Goal: Task Accomplishment & Management: Manage account settings

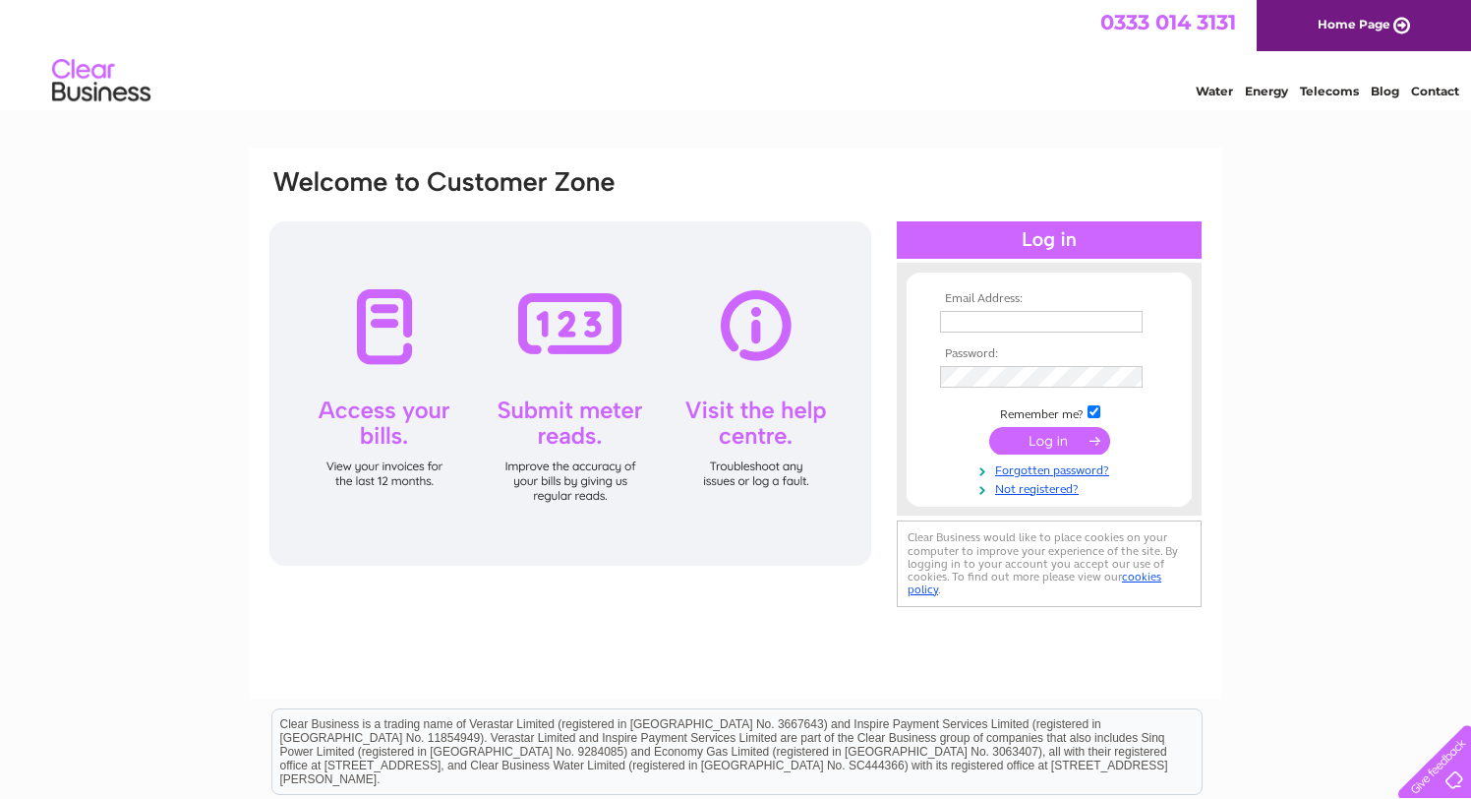
type input "[EMAIL_ADDRESS][DOMAIN_NAME]"
click at [1035, 435] on input "submit" at bounding box center [1049, 441] width 121 height 28
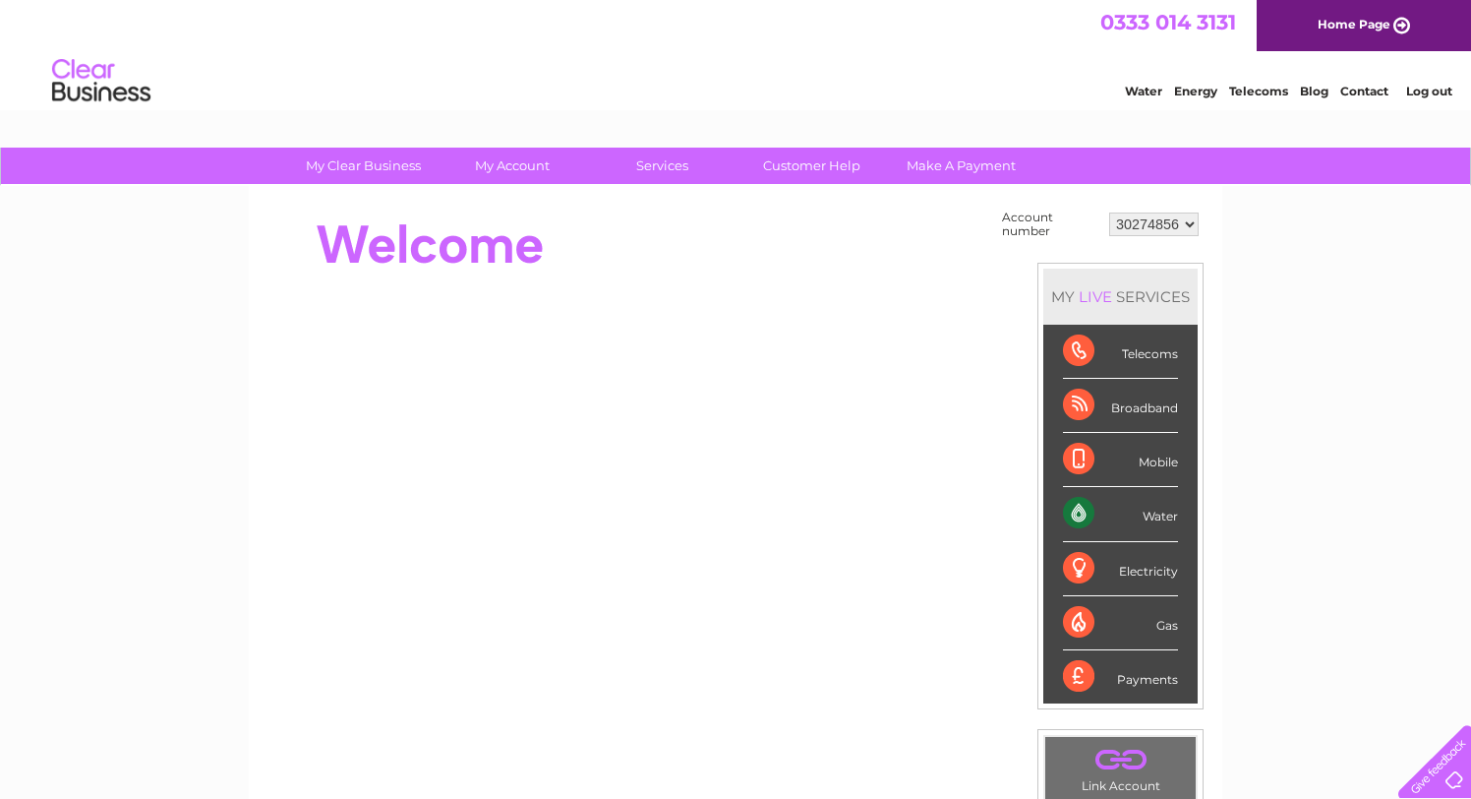
click at [1099, 518] on div "Water" at bounding box center [1120, 514] width 115 height 54
click at [927, 168] on link "Make A Payment" at bounding box center [961, 166] width 162 height 36
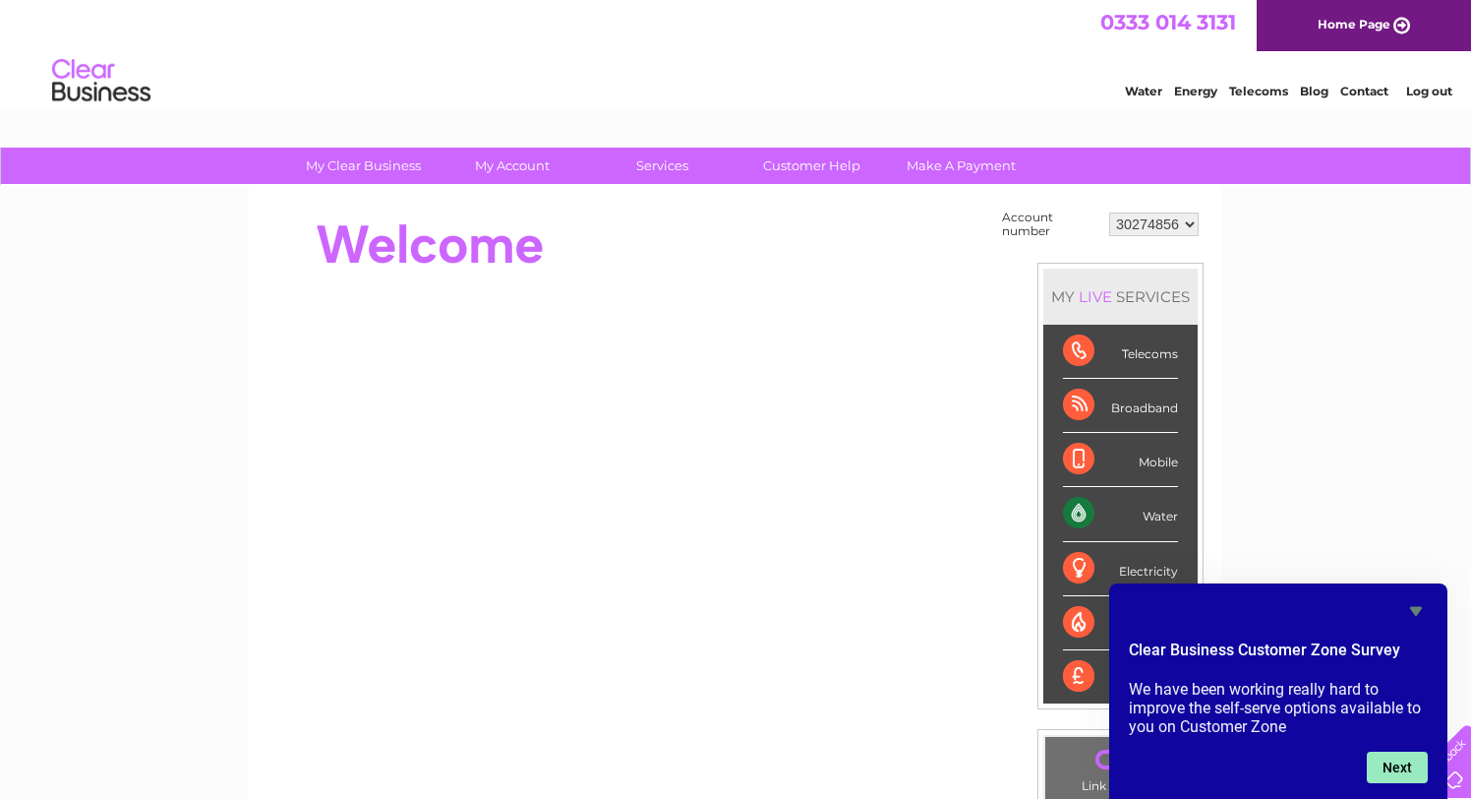
click at [1418, 757] on button "Next" at bounding box center [1397, 766] width 61 height 31
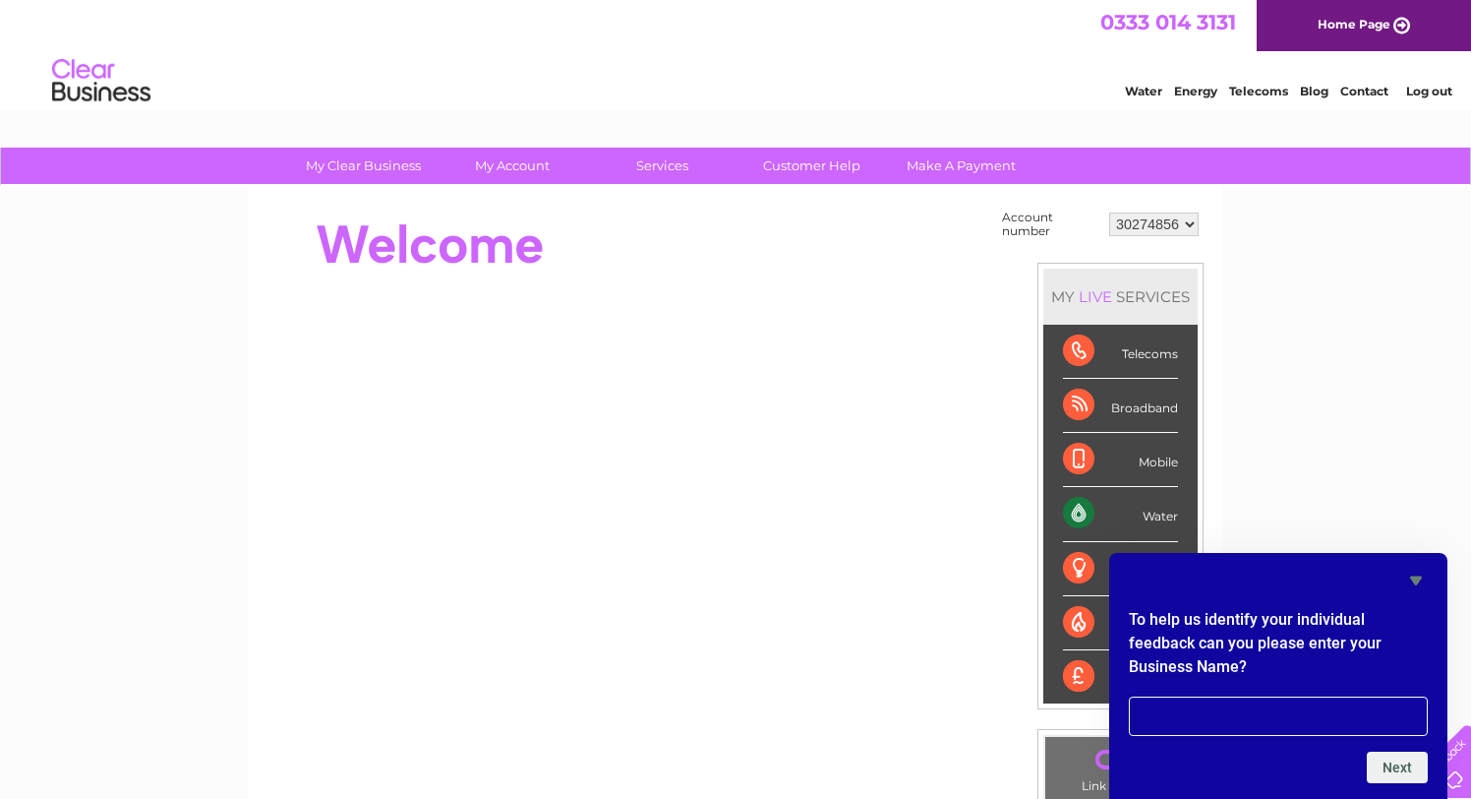
click at [1419, 584] on icon "Hide survey" at bounding box center [1417, 580] width 24 height 24
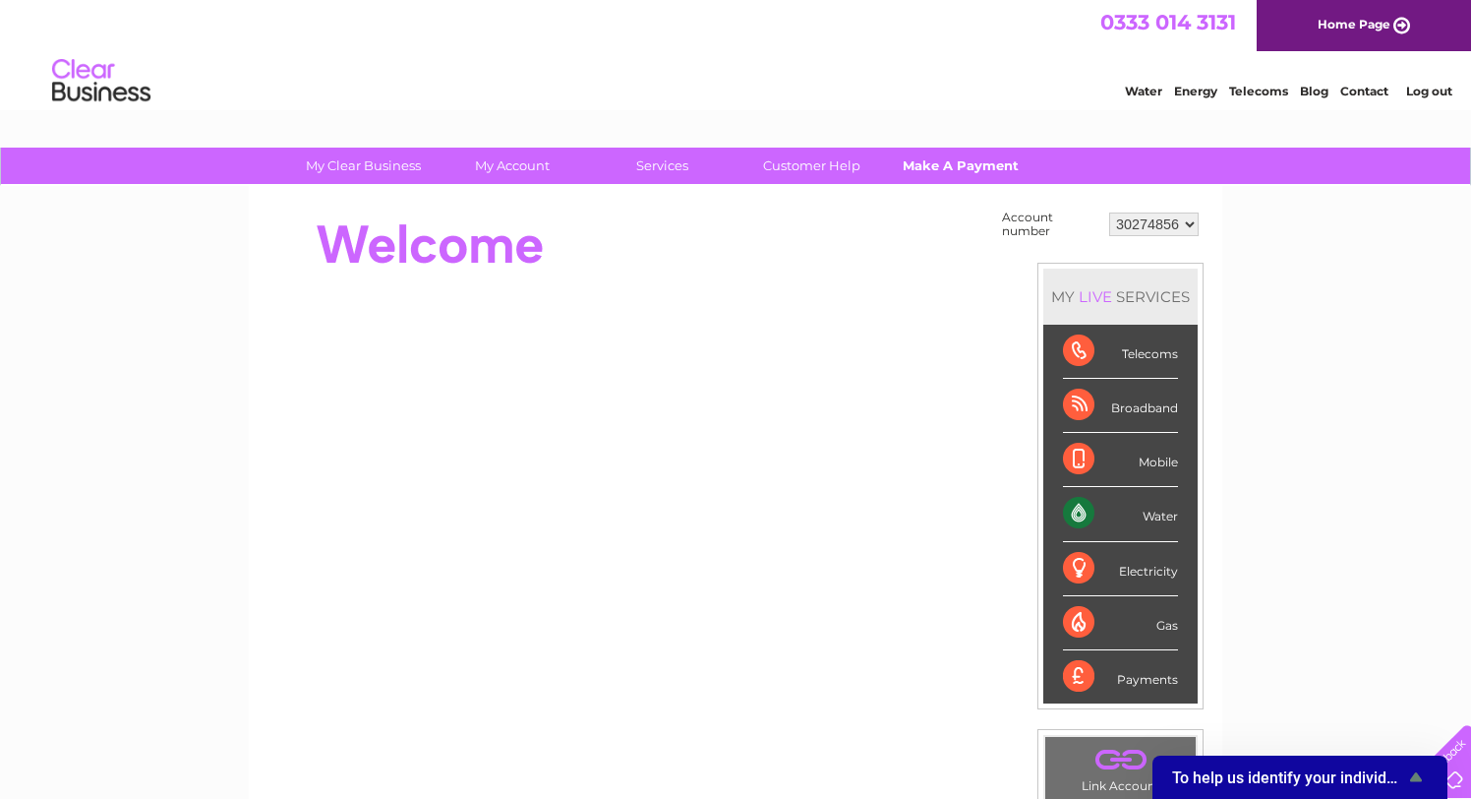
click at [937, 164] on link "Make A Payment" at bounding box center [961, 166] width 162 height 36
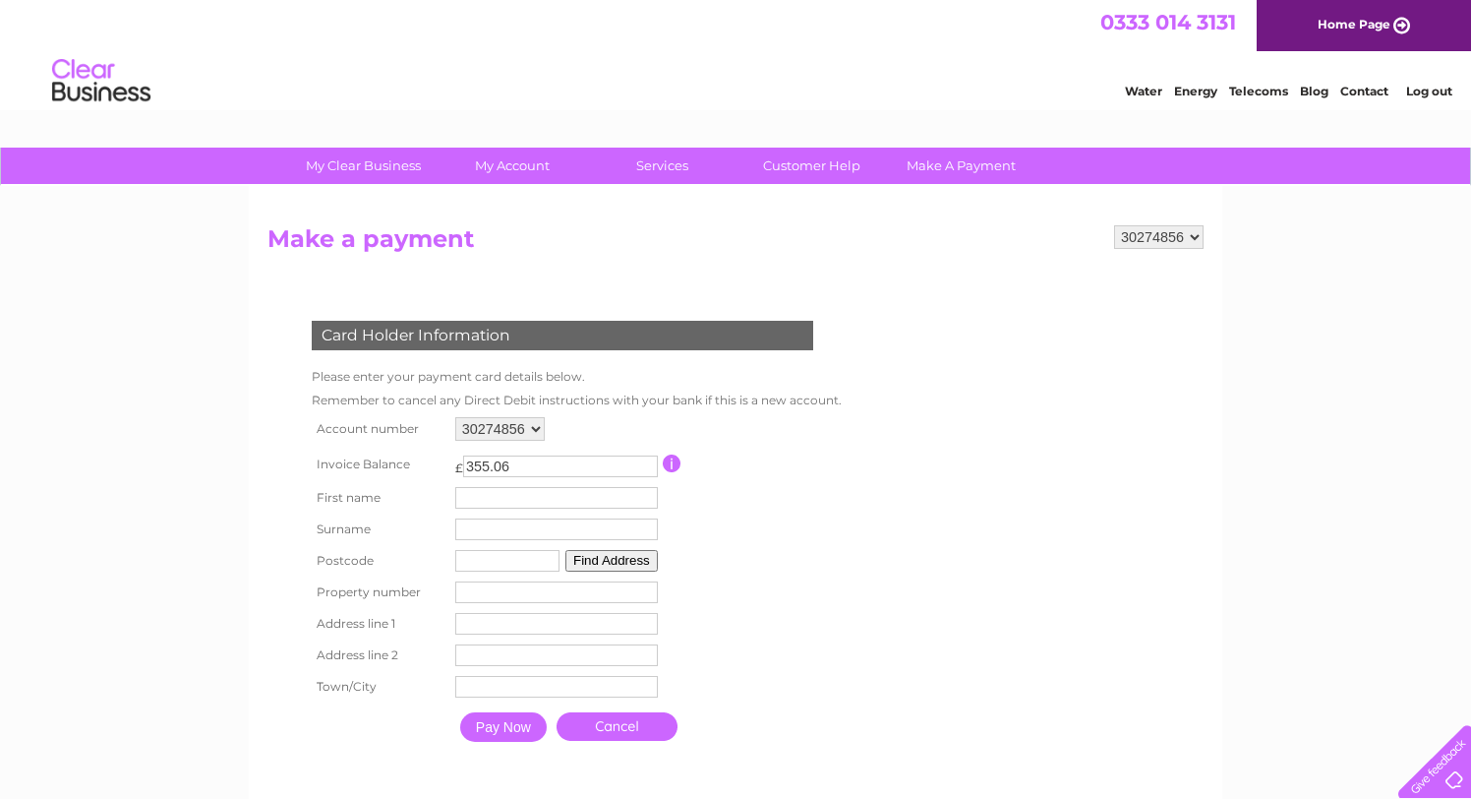
click at [670, 466] on input "button" at bounding box center [672, 463] width 19 height 18
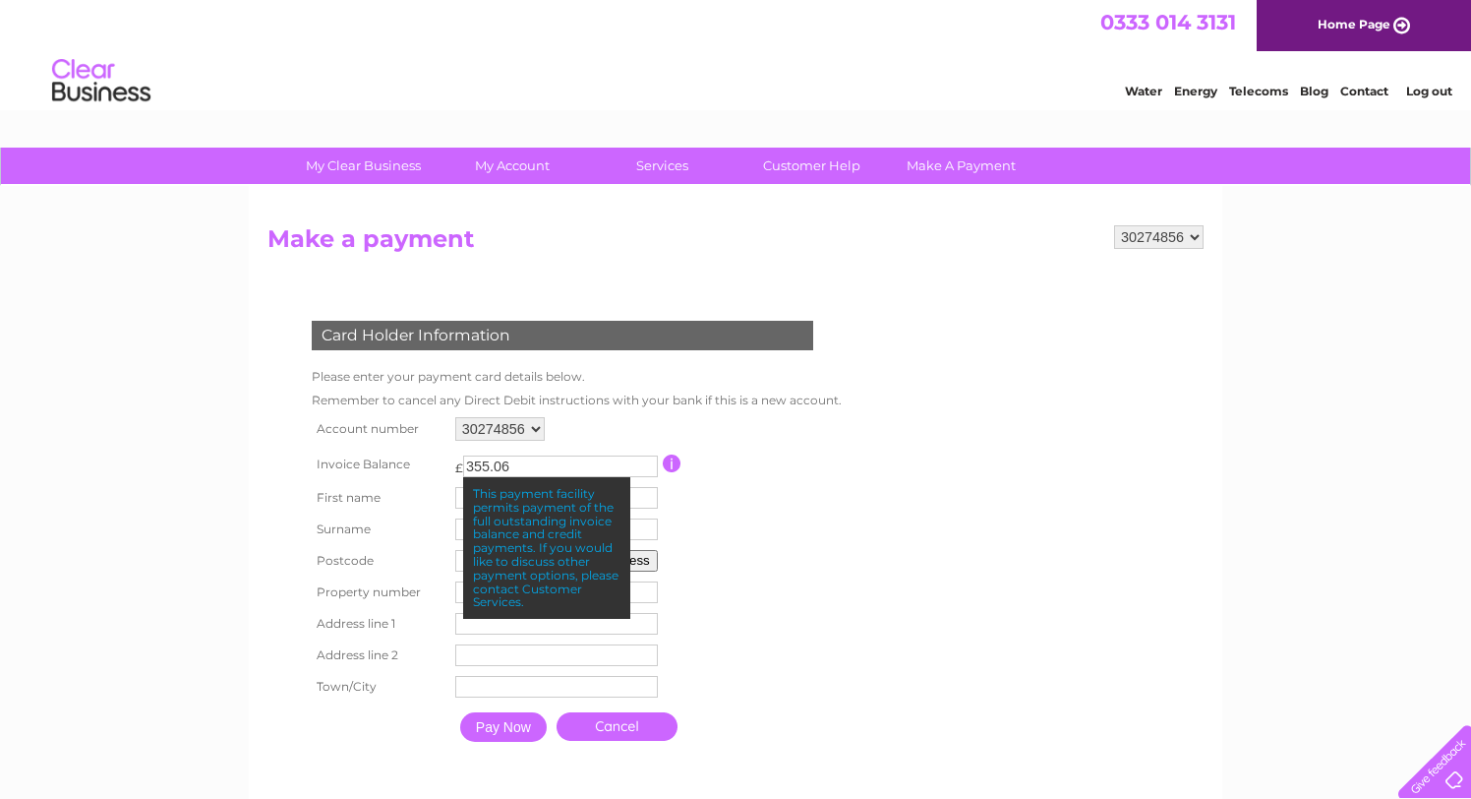
click at [670, 466] on input "button" at bounding box center [672, 463] width 19 height 18
click at [574, 469] on input "355.06" at bounding box center [560, 466] width 195 height 22
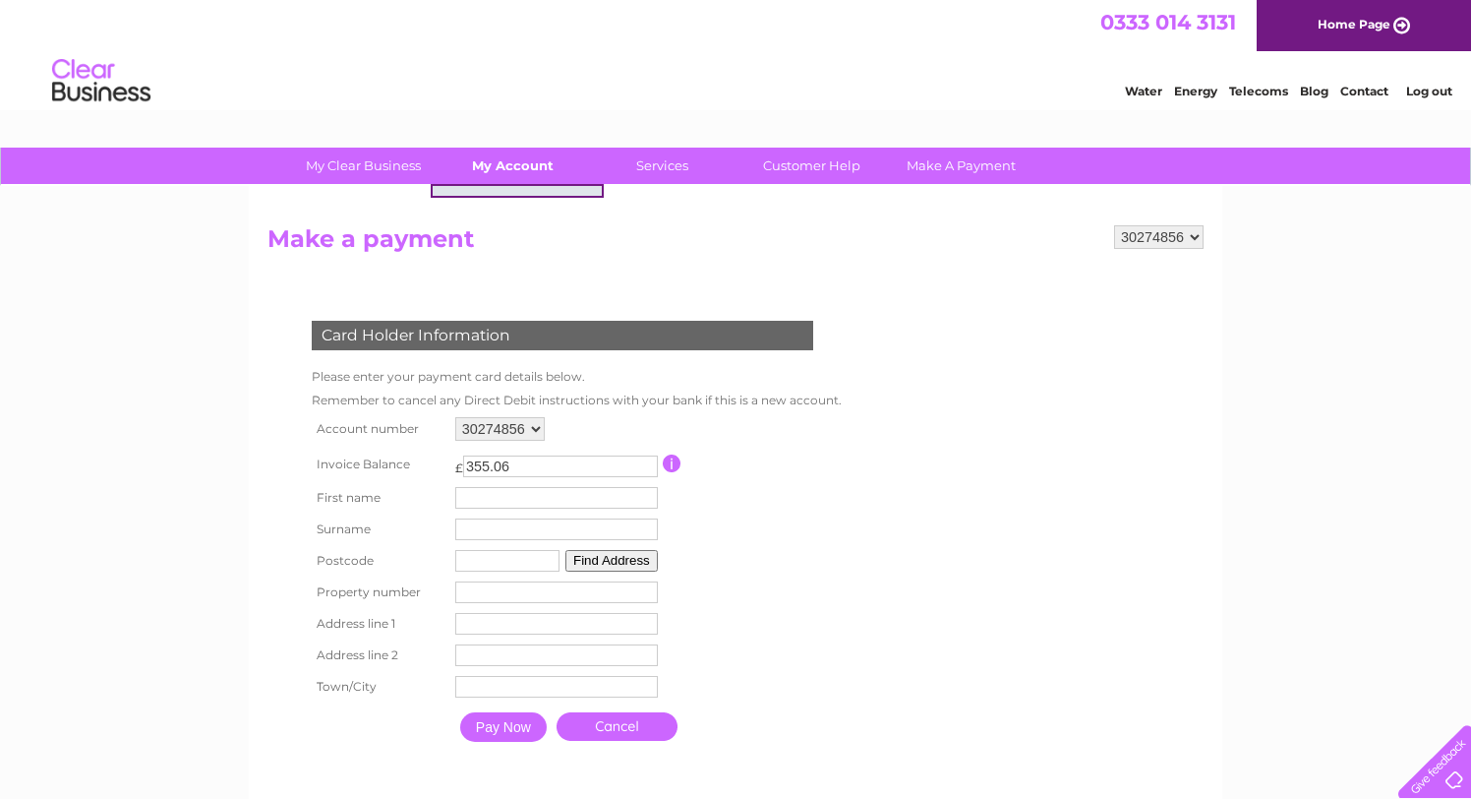
click at [512, 166] on link "My Account" at bounding box center [513, 166] width 162 height 36
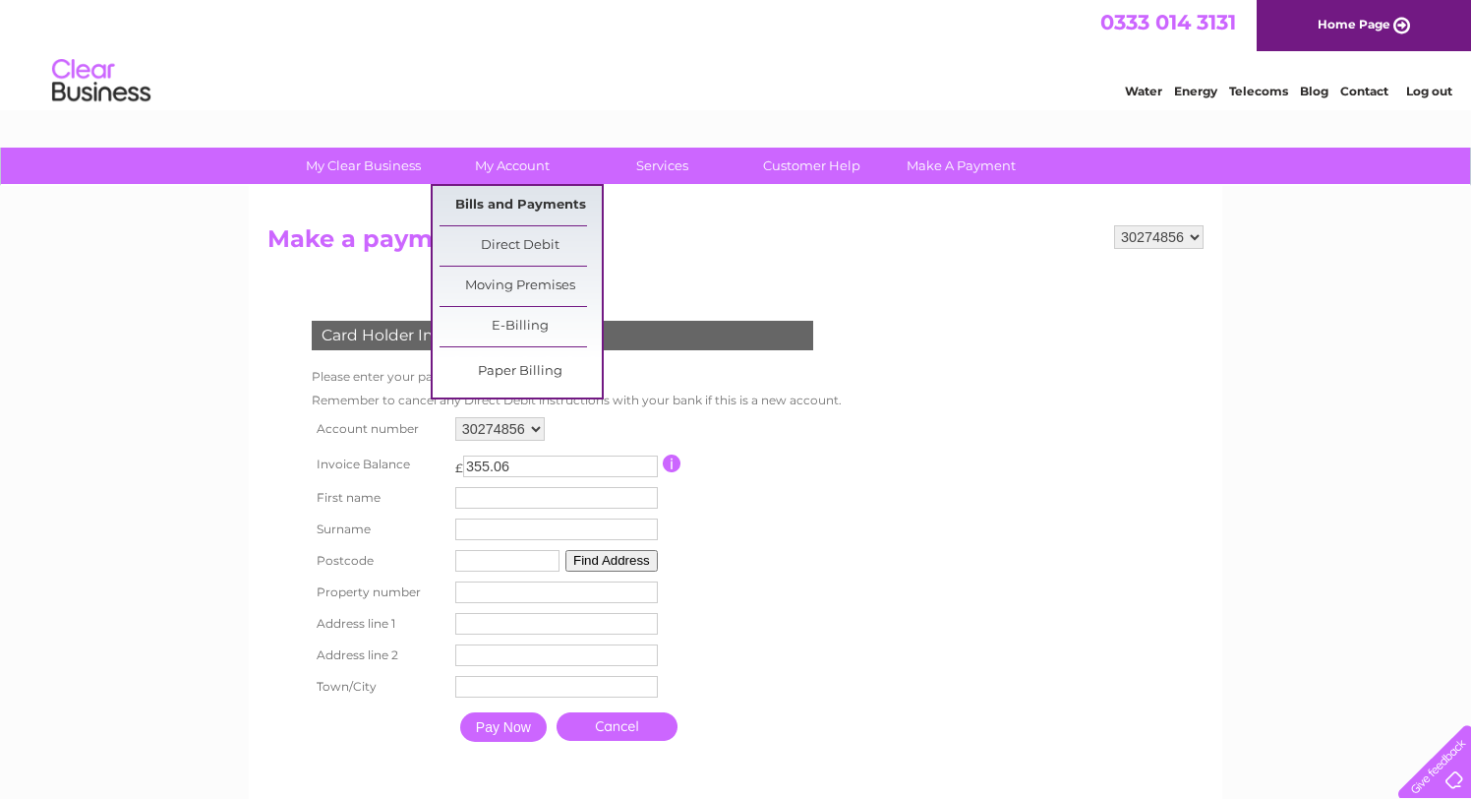
click at [528, 201] on link "Bills and Payments" at bounding box center [521, 205] width 162 height 39
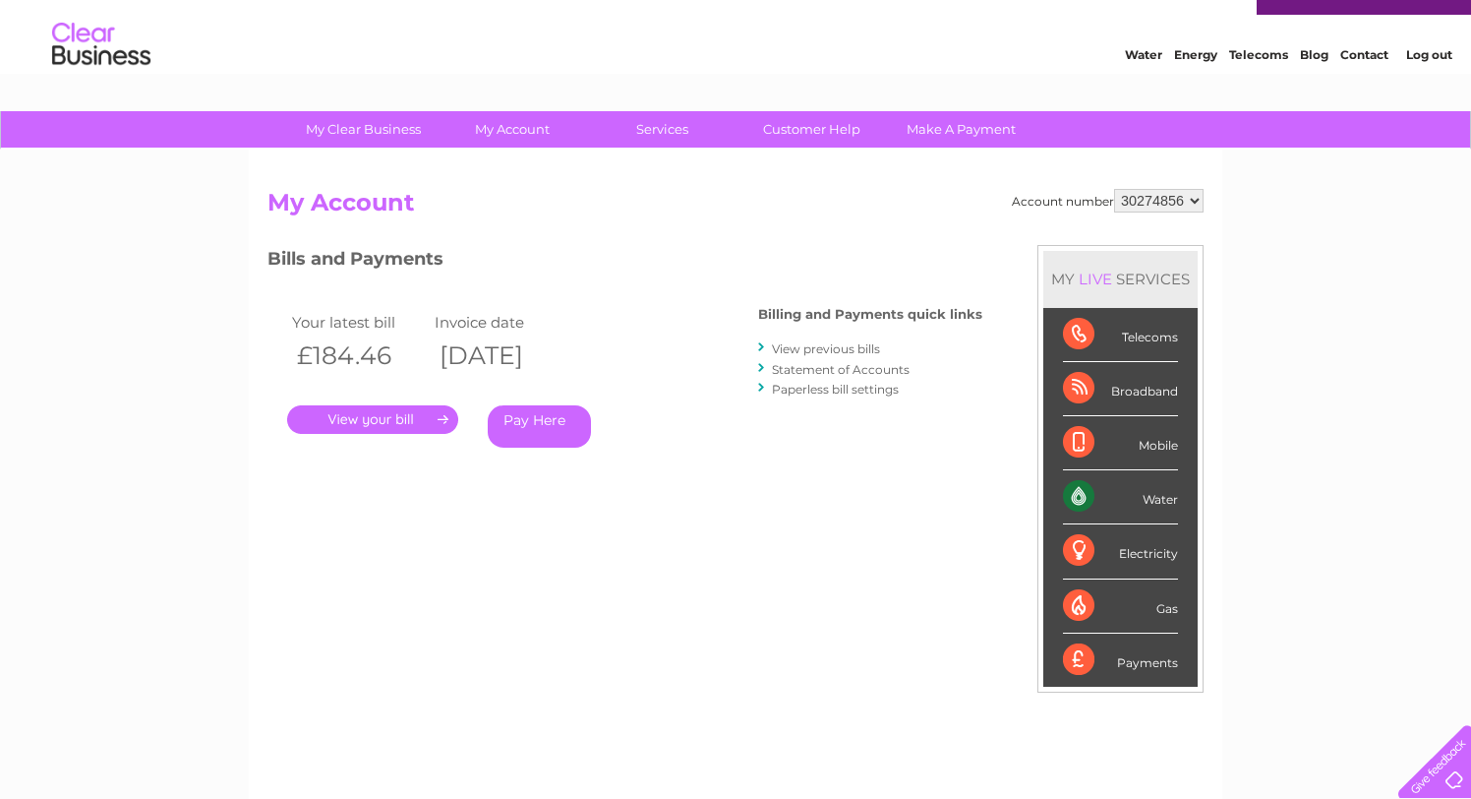
scroll to position [38, 0]
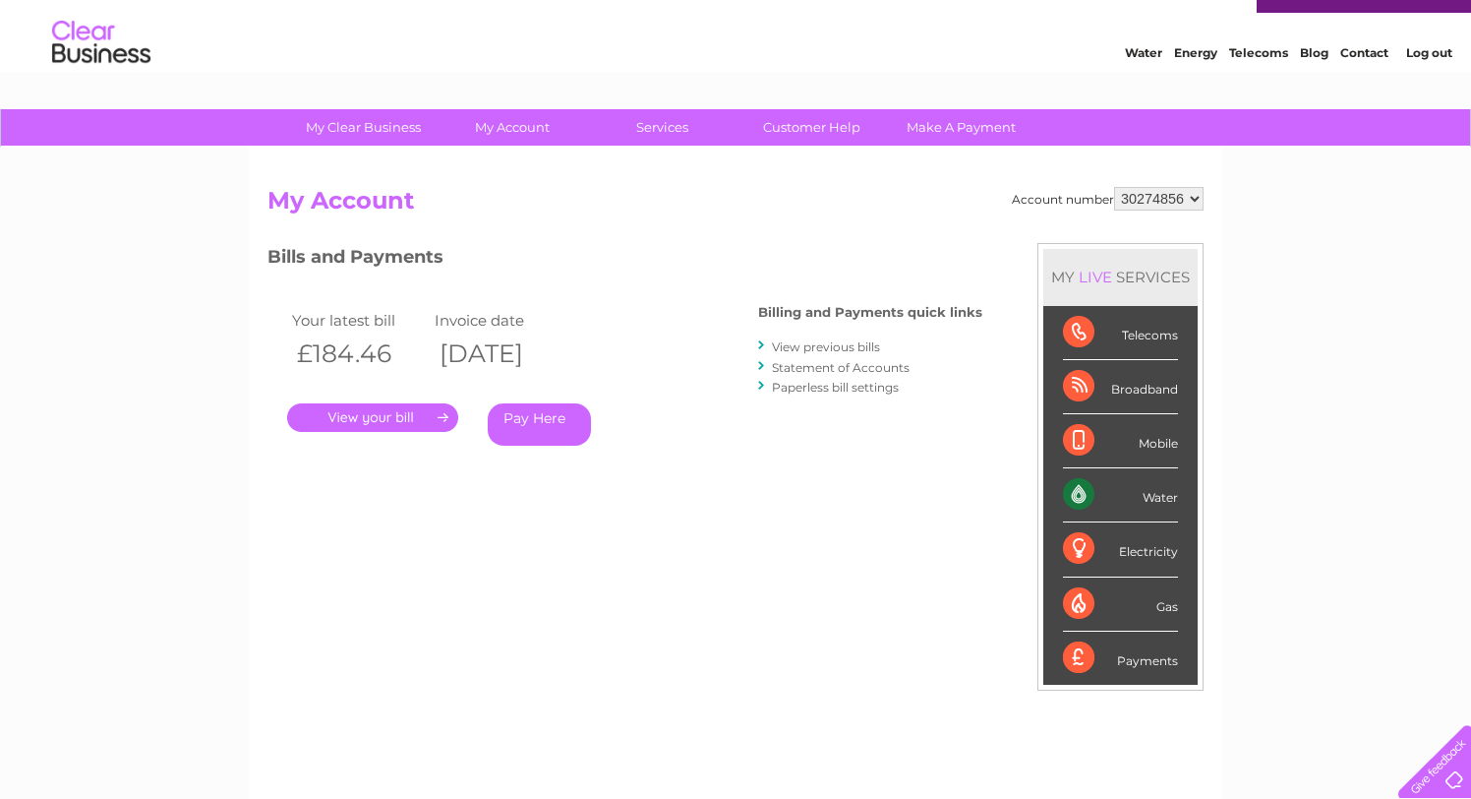
click at [560, 432] on link "Pay Here" at bounding box center [539, 424] width 103 height 42
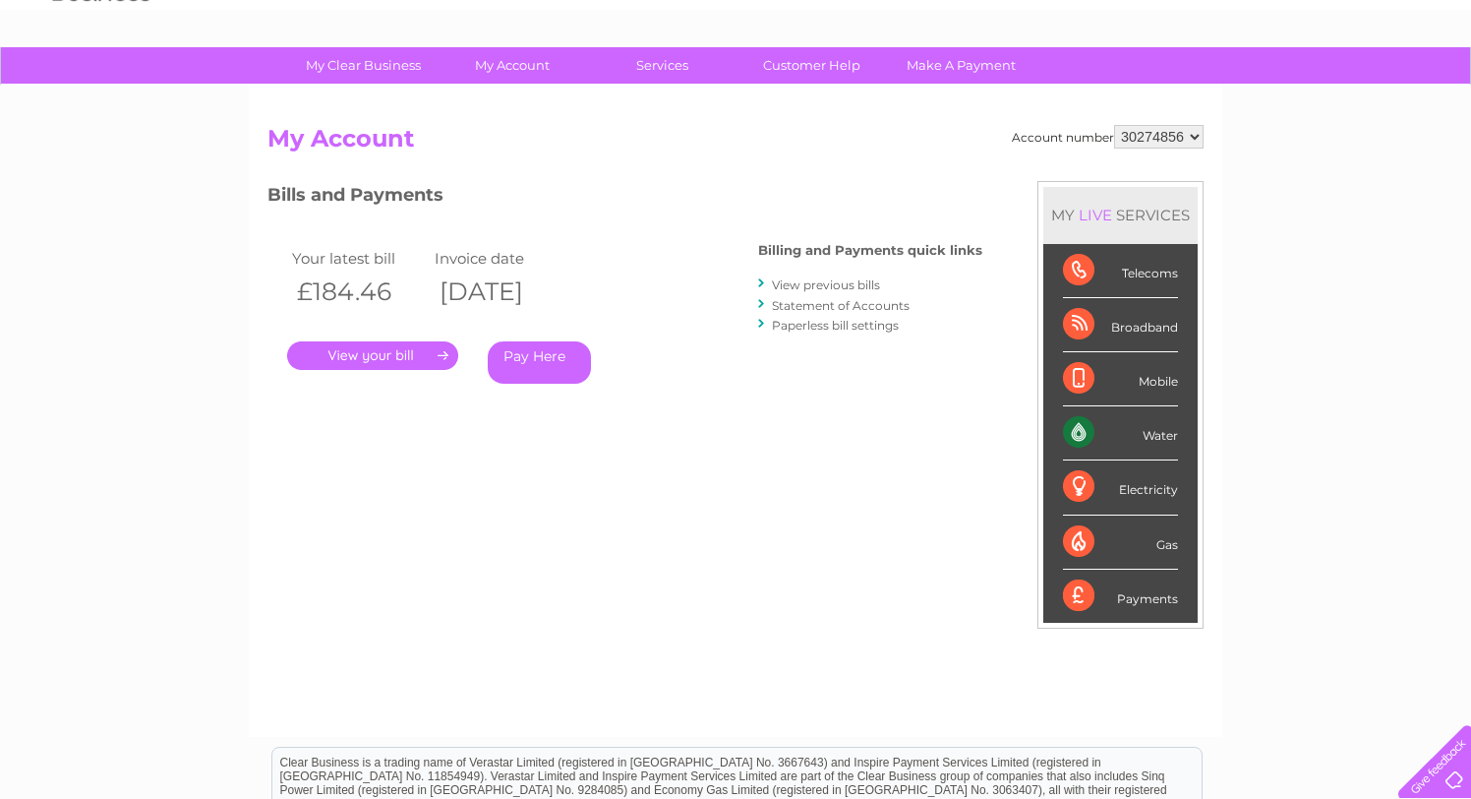
scroll to position [0, 0]
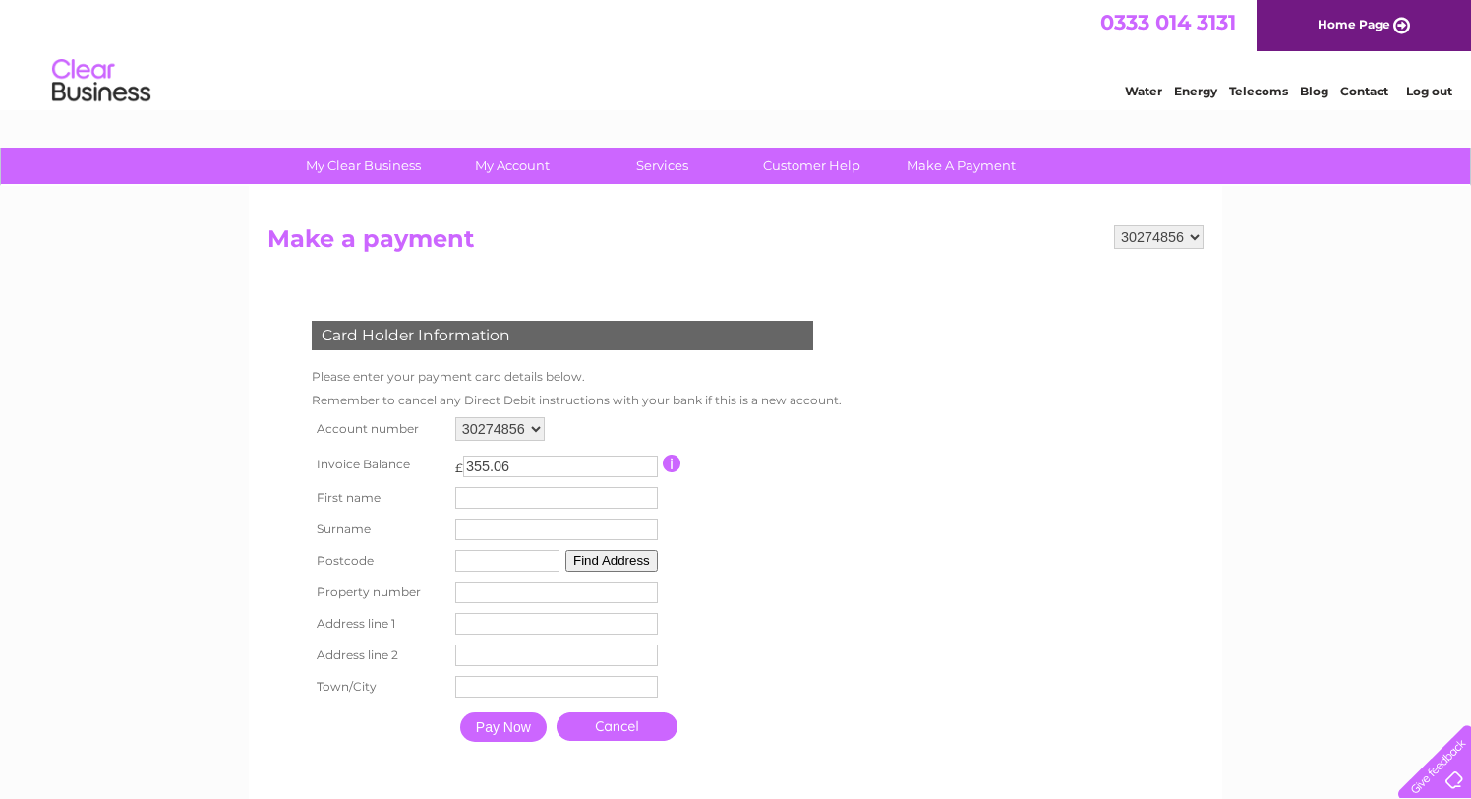
click at [603, 462] on input "355.06" at bounding box center [560, 466] width 195 height 22
click at [933, 170] on link "Make A Payment" at bounding box center [961, 166] width 162 height 36
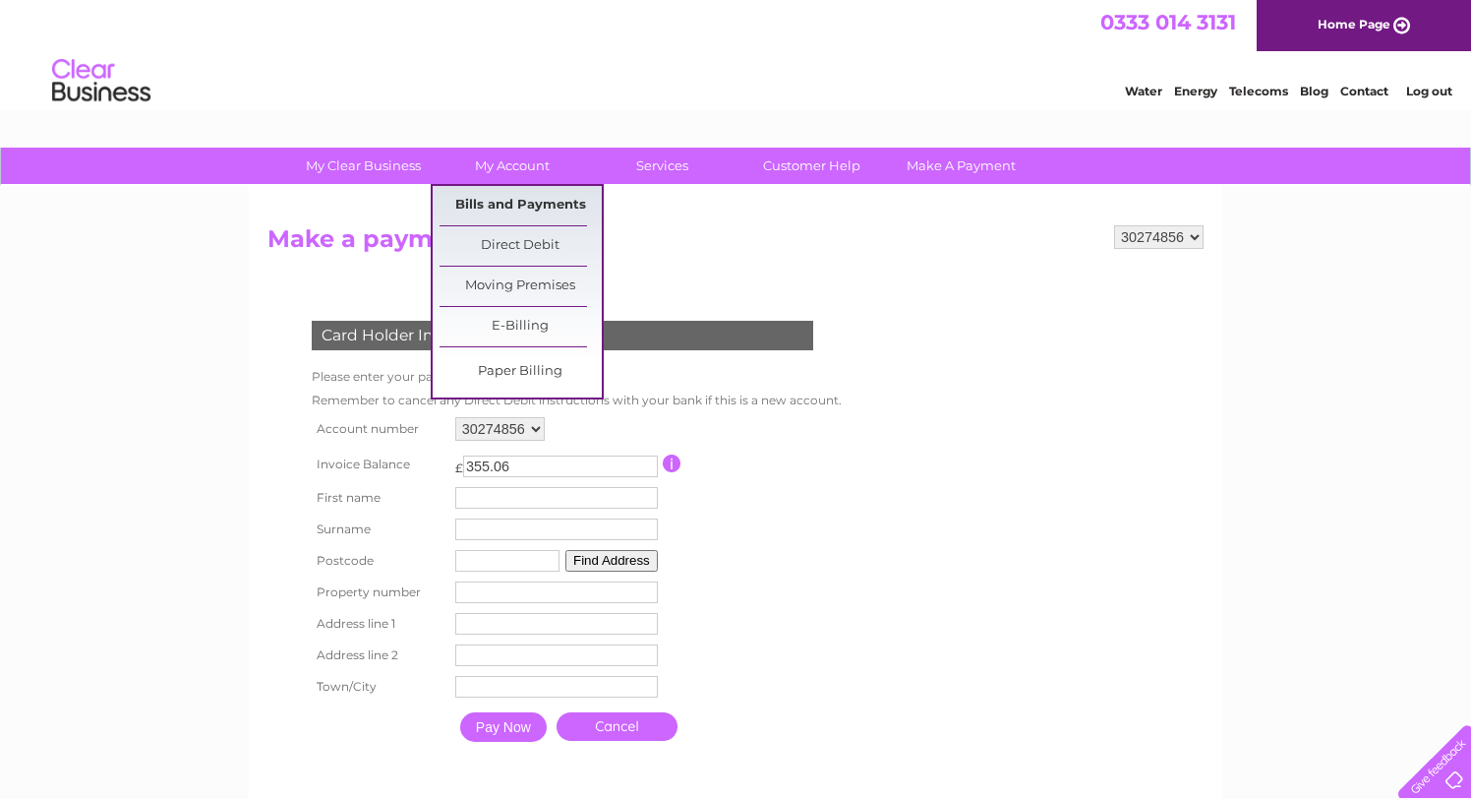
click at [531, 206] on link "Bills and Payments" at bounding box center [521, 205] width 162 height 39
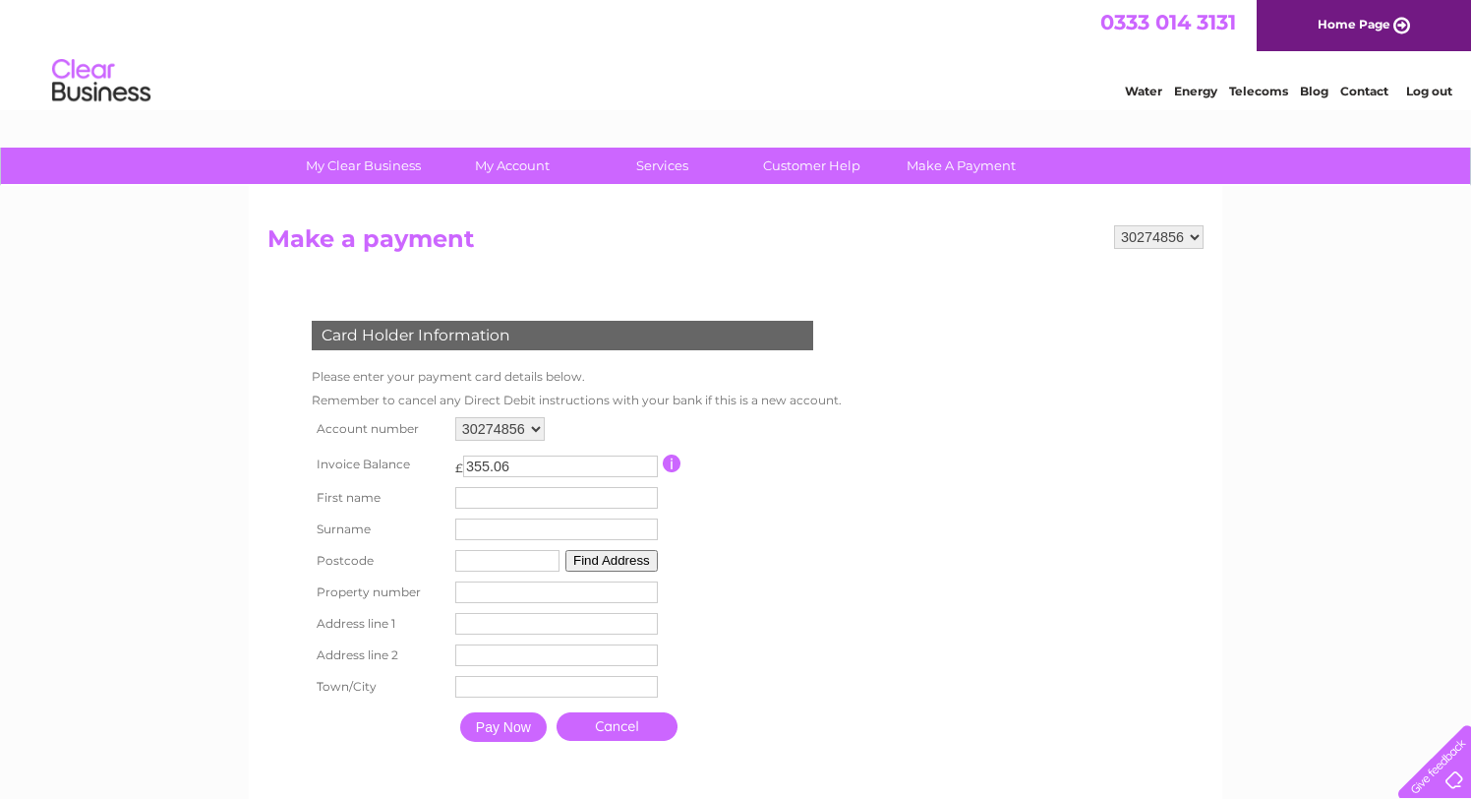
click at [1058, 428] on form "30274856 Make a payment Card Holder Information Please enter your payment card …" at bounding box center [736, 508] width 936 height 566
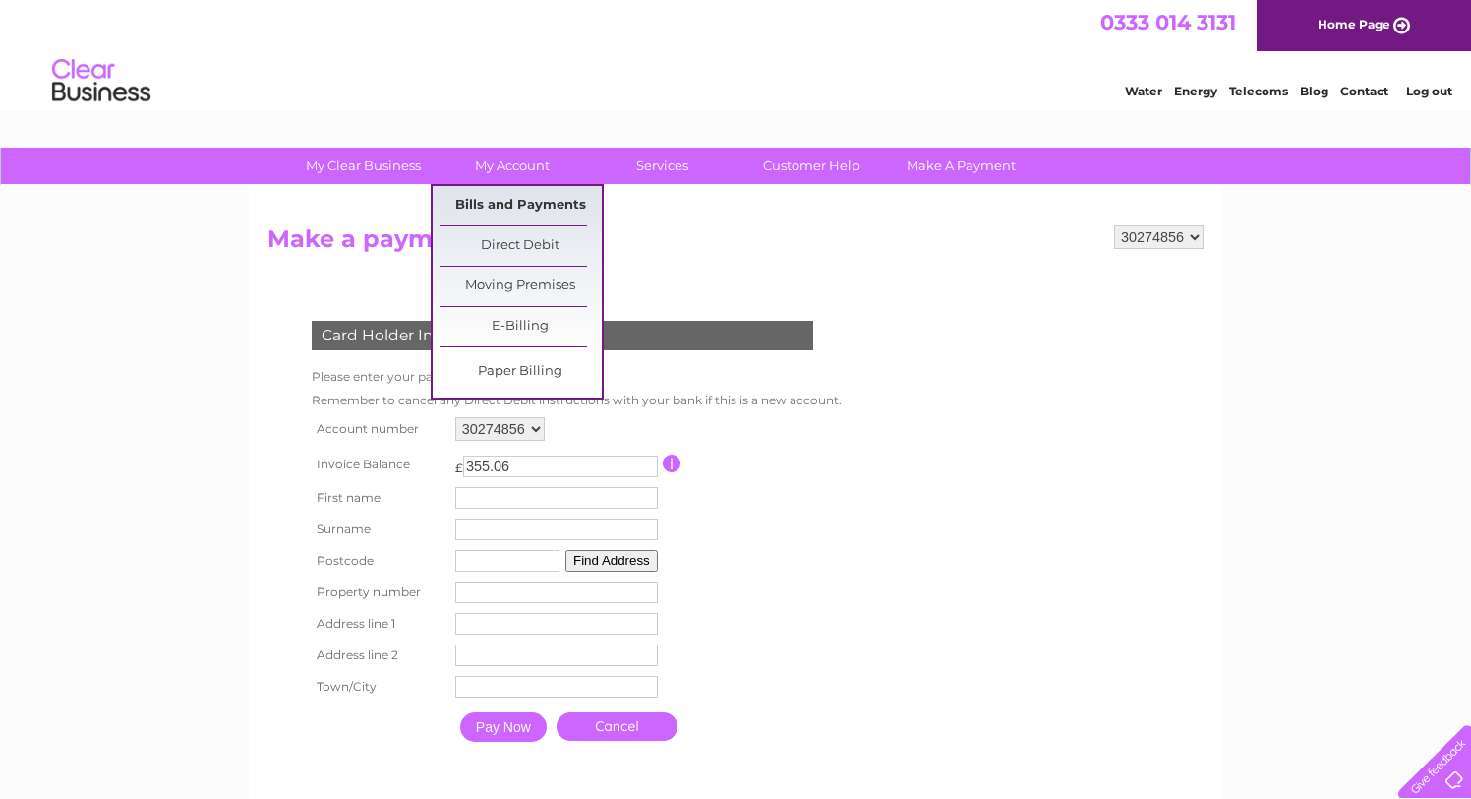
click at [524, 201] on link "Bills and Payments" at bounding box center [521, 205] width 162 height 39
click at [519, 197] on link "Bills and Payments" at bounding box center [521, 205] width 162 height 39
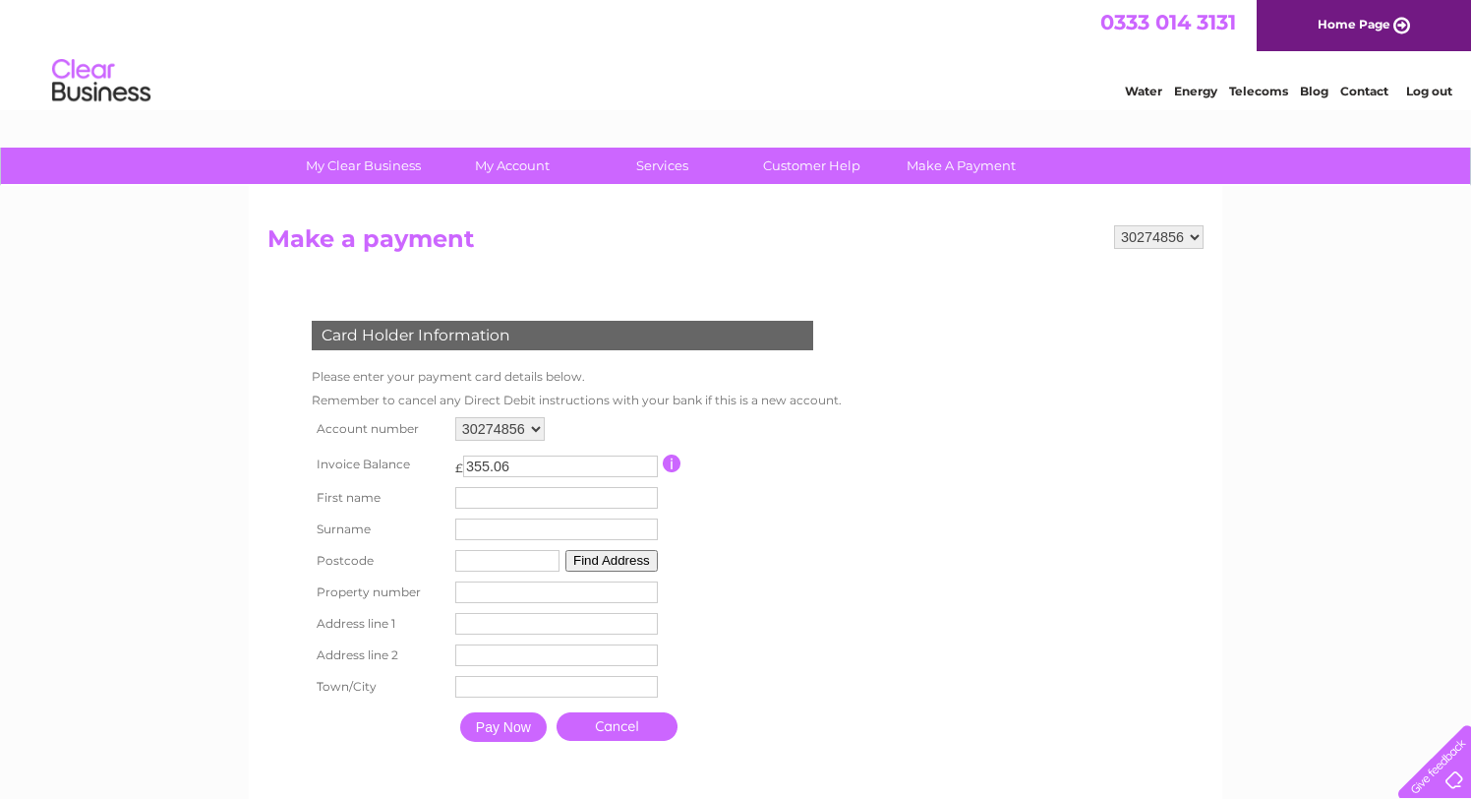
click at [671, 460] on input "button" at bounding box center [672, 463] width 19 height 18
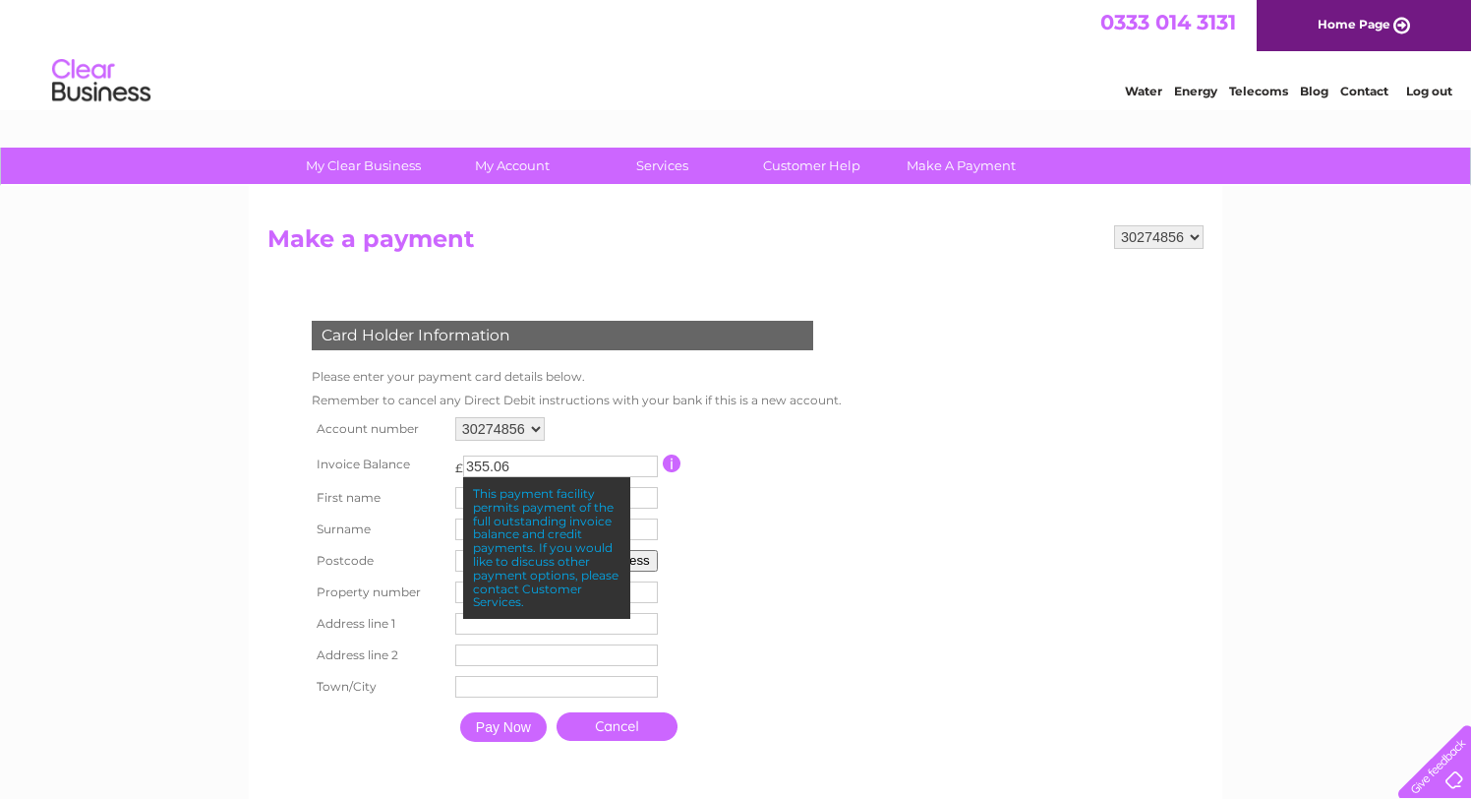
click at [671, 460] on input "button" at bounding box center [672, 463] width 19 height 18
click at [568, 464] on input "355.06" at bounding box center [560, 466] width 195 height 22
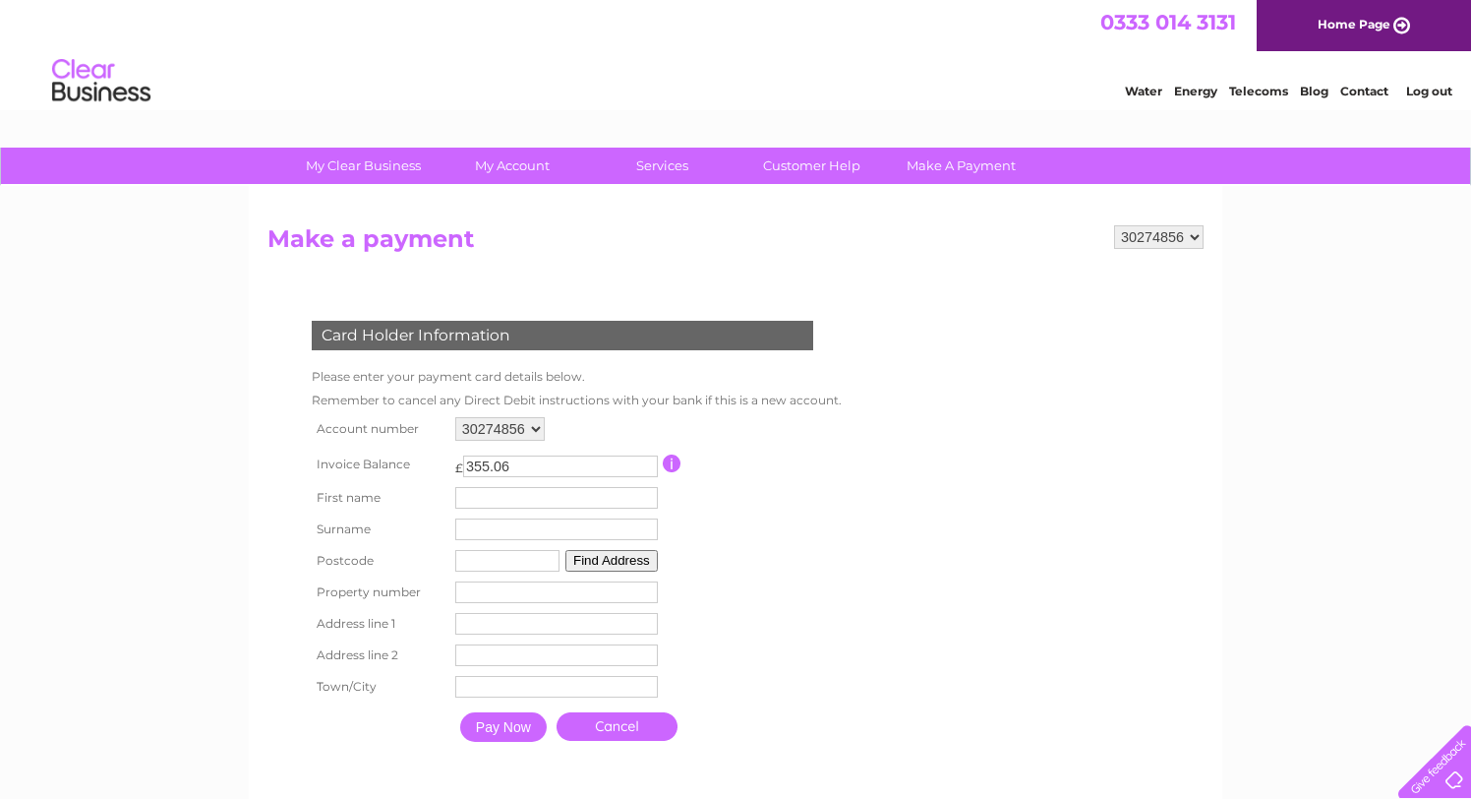
click at [568, 464] on input "355.06" at bounding box center [560, 466] width 195 height 22
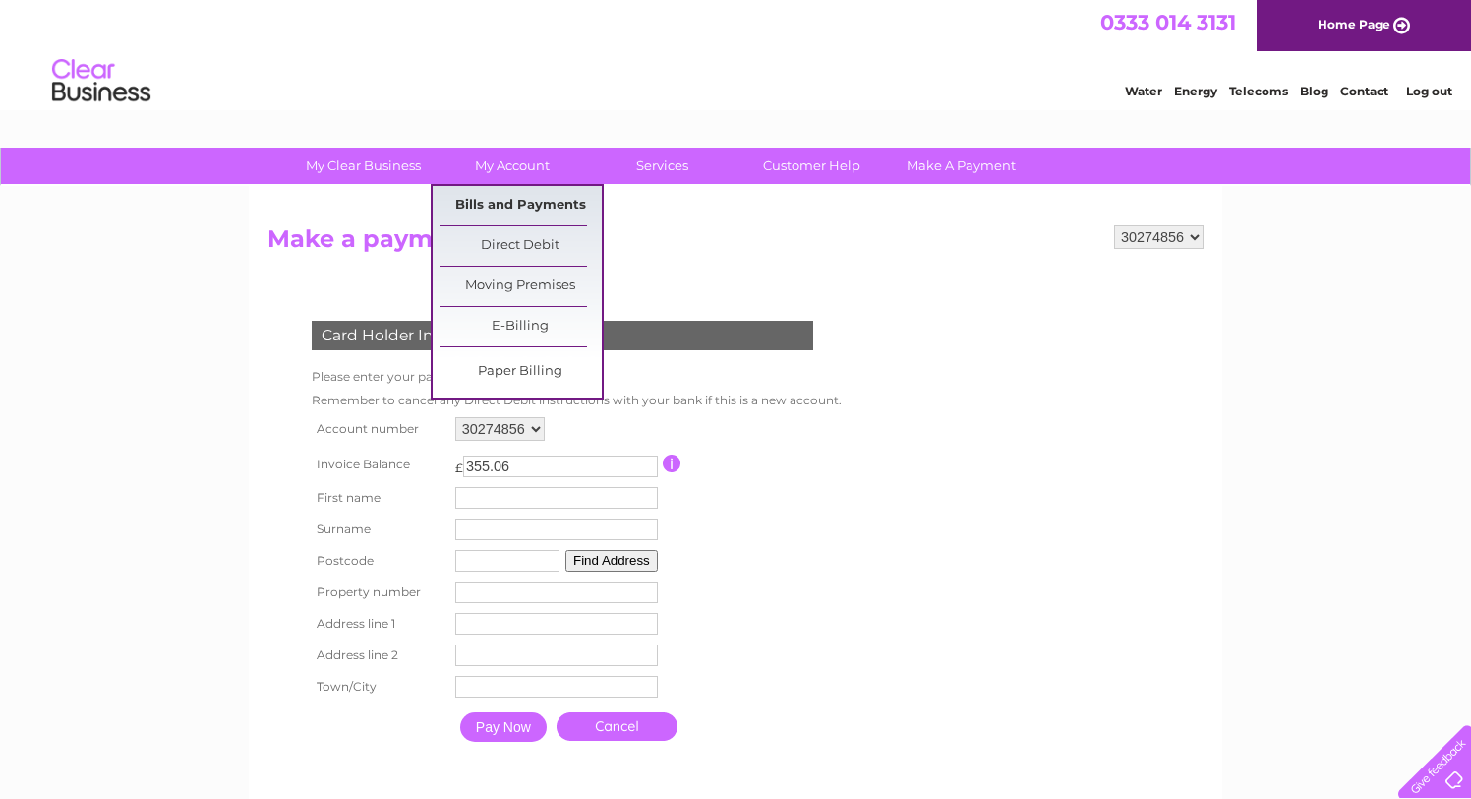
click at [530, 194] on link "Bills and Payments" at bounding box center [521, 205] width 162 height 39
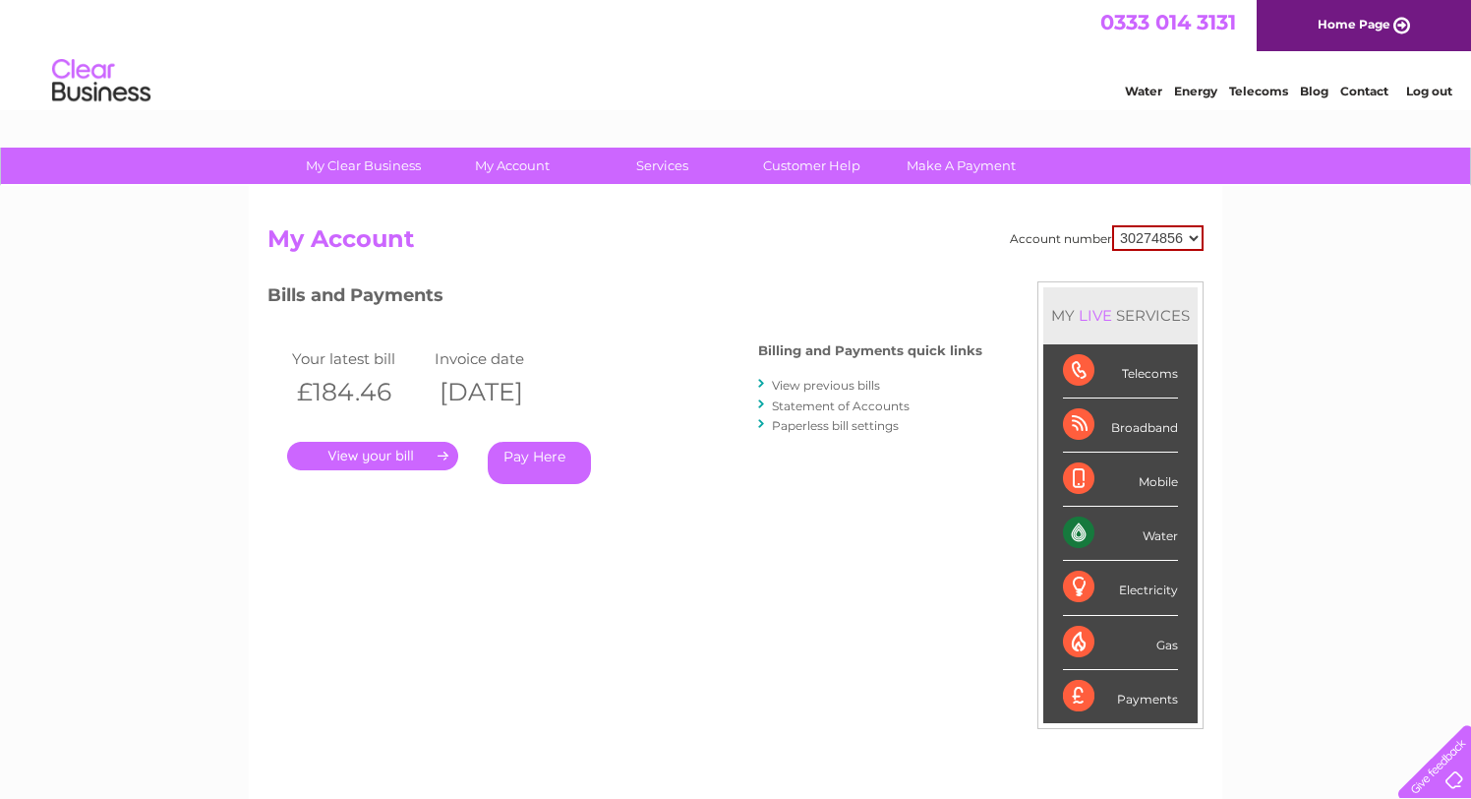
click at [842, 401] on link "Statement of Accounts" at bounding box center [841, 405] width 138 height 15
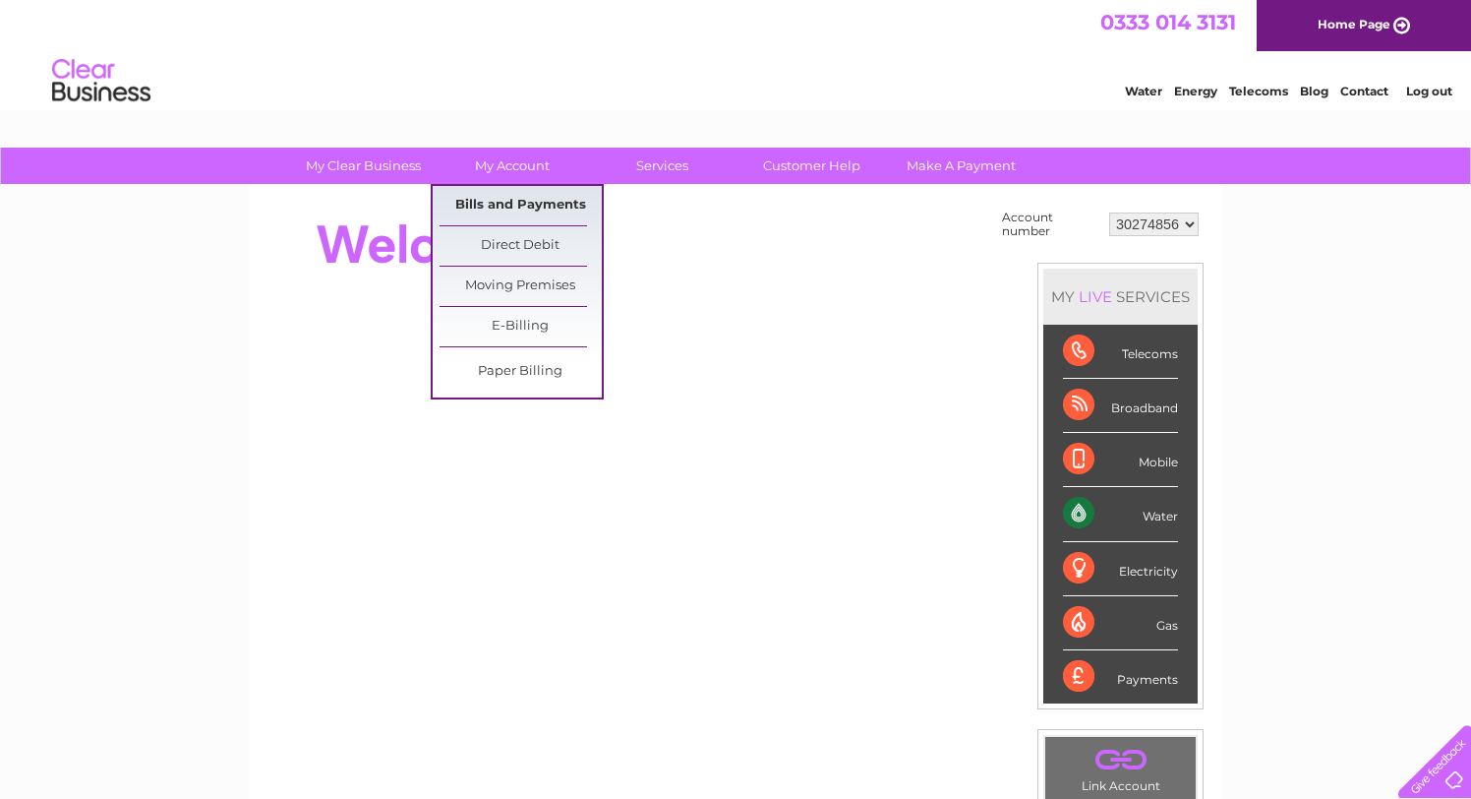
click at [525, 206] on link "Bills and Payments" at bounding box center [521, 205] width 162 height 39
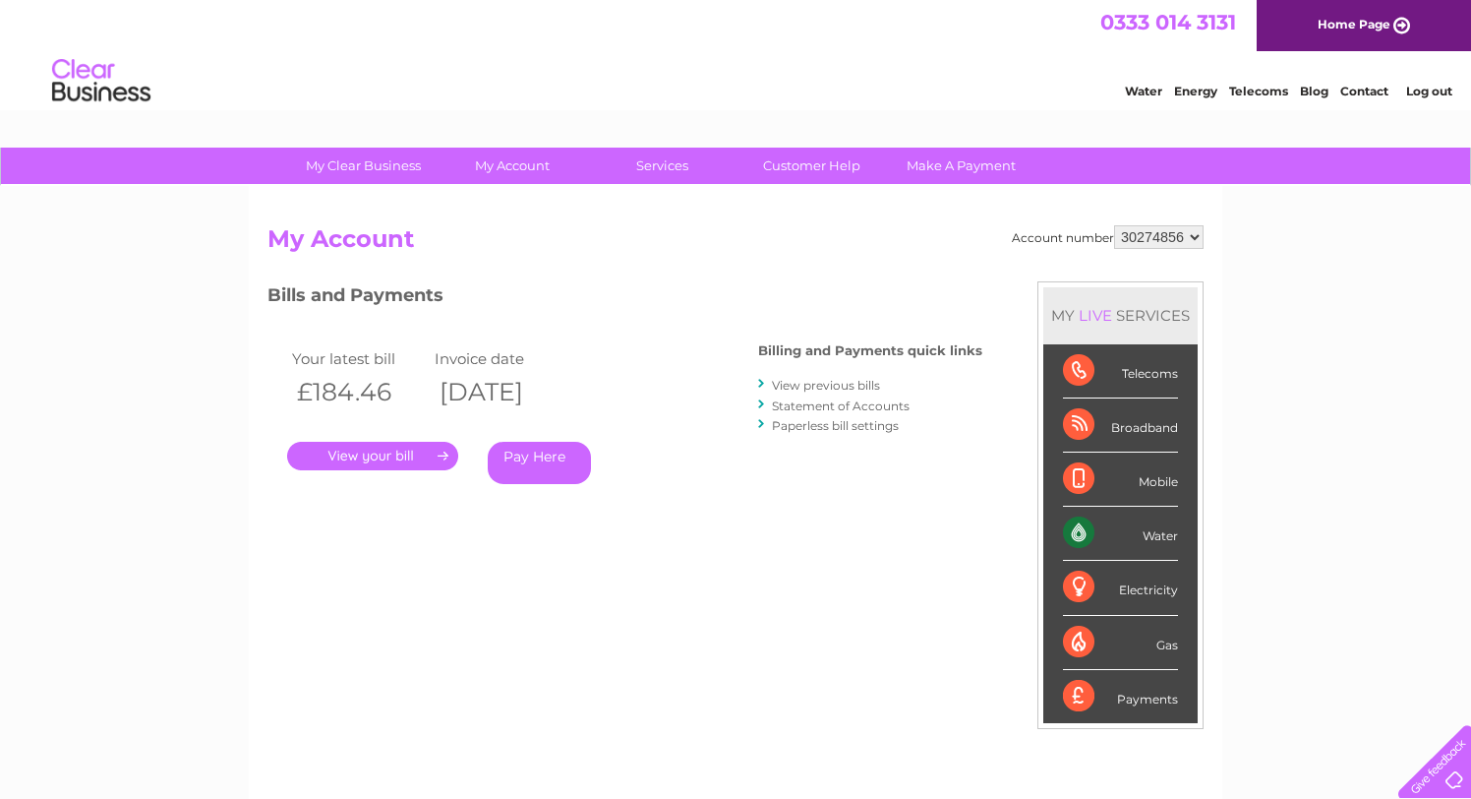
click at [1145, 82] on li "Water" at bounding box center [1143, 89] width 37 height 20
click at [1145, 98] on div "Water Energy Telecoms Blog Contact Log out" at bounding box center [1279, 83] width 386 height 40
click at [1144, 93] on link "Water" at bounding box center [1143, 91] width 37 height 15
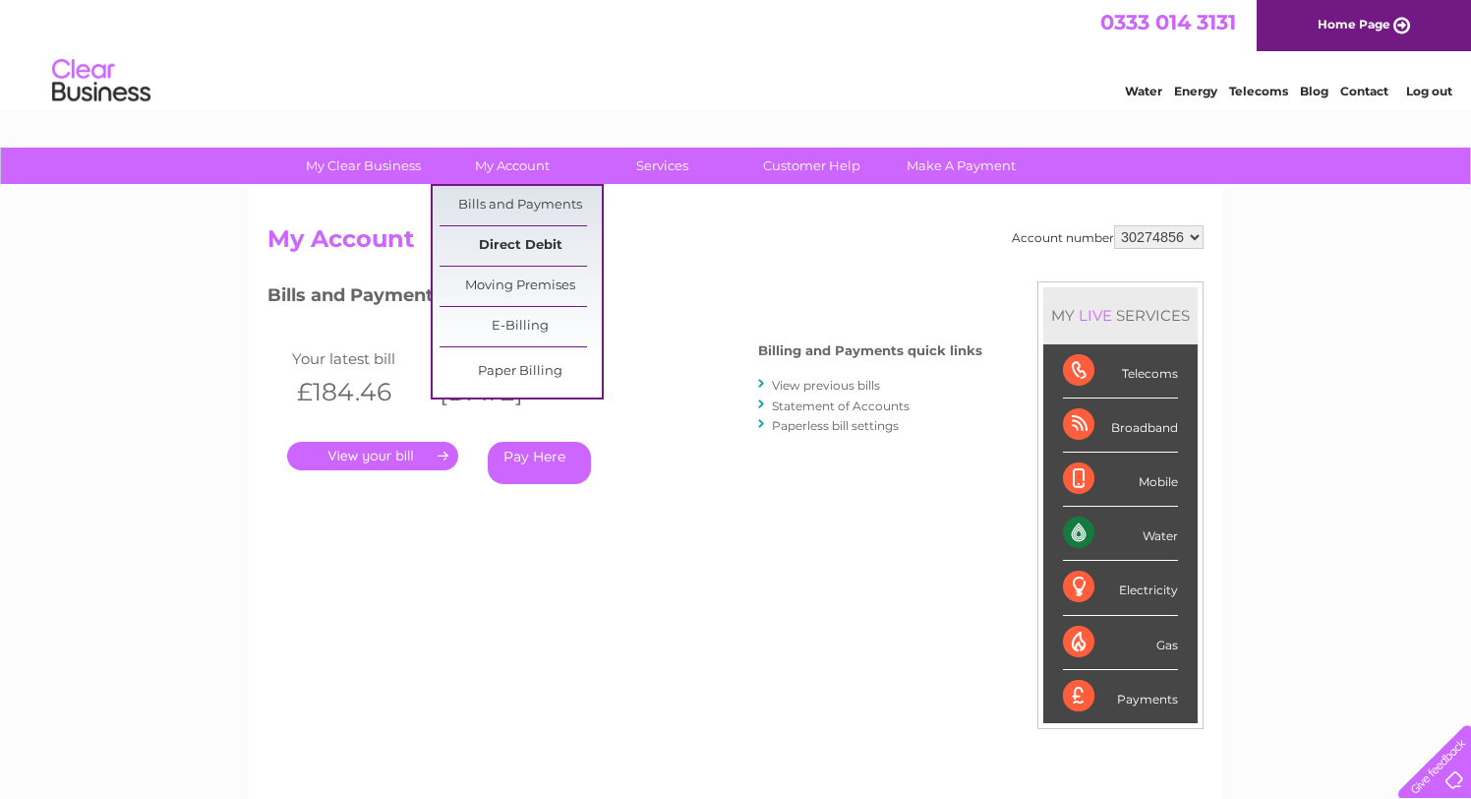
click at [511, 236] on link "Direct Debit" at bounding box center [521, 245] width 162 height 39
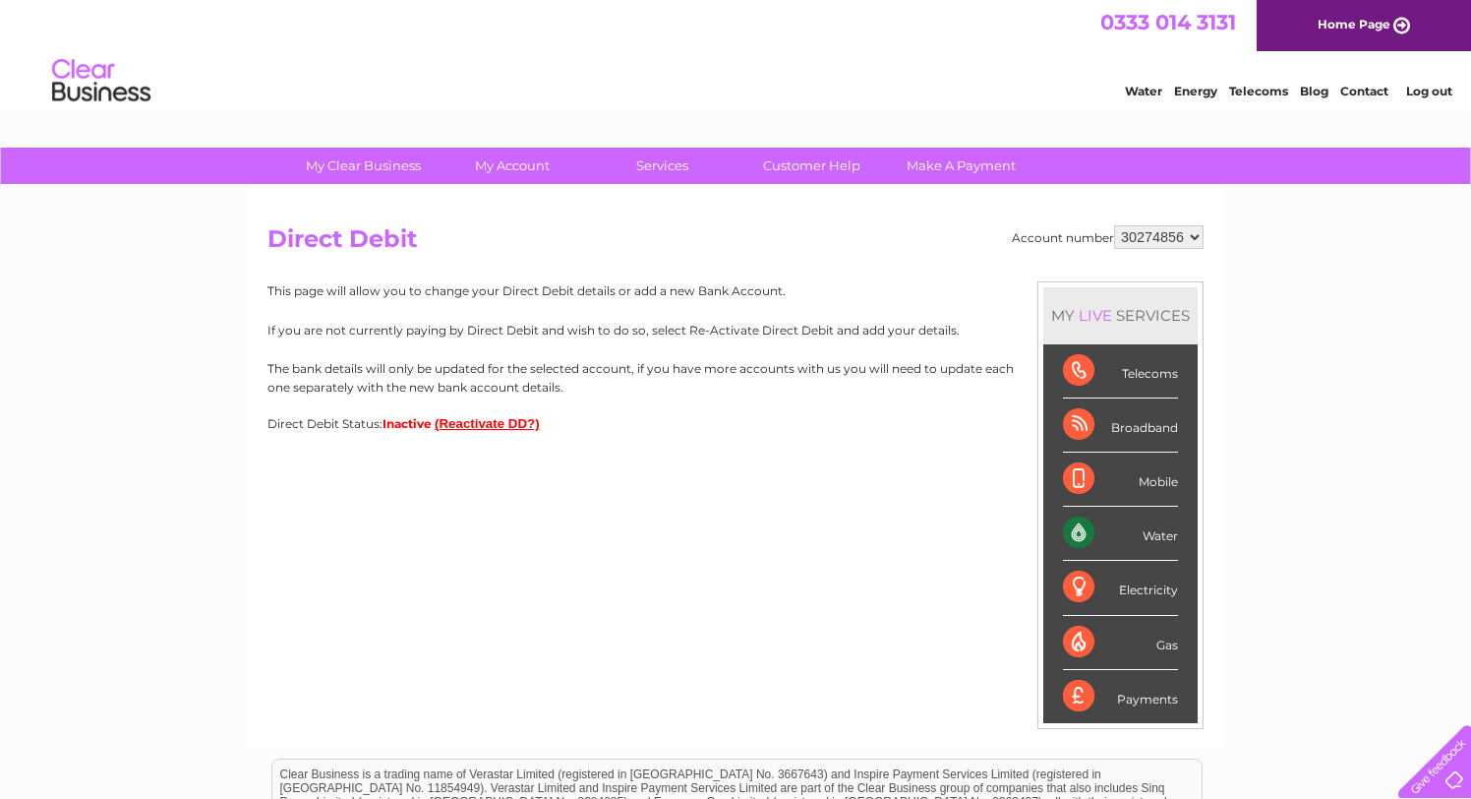
click at [495, 425] on button "(Reactivate DD?)" at bounding box center [487, 423] width 105 height 15
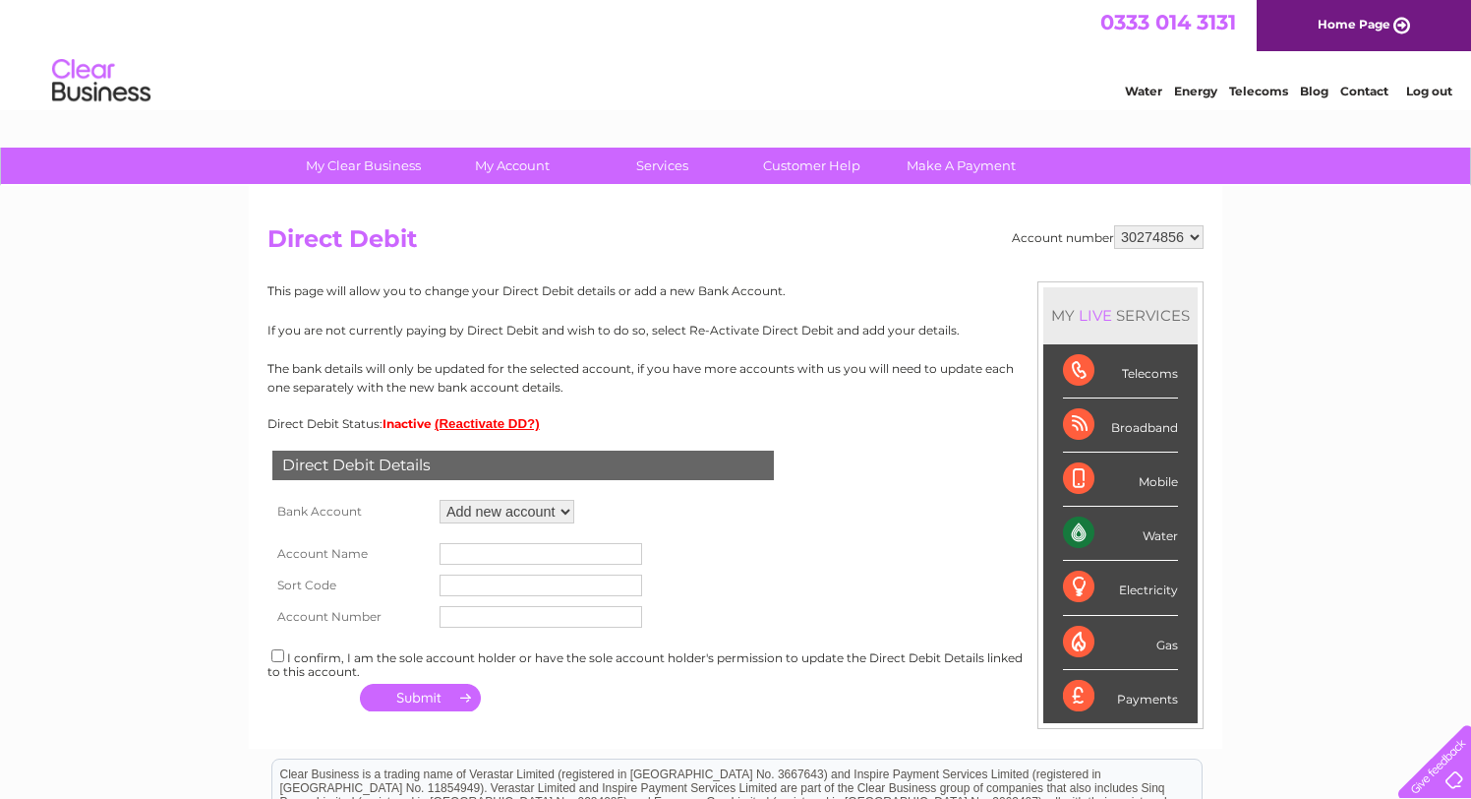
click at [540, 508] on select "Add new account ****5656 ****5656" at bounding box center [507, 512] width 135 height 24
click at [519, 548] on input "text" at bounding box center [541, 554] width 203 height 22
type input "[PERSON_NAME] [PERSON_NAME]"
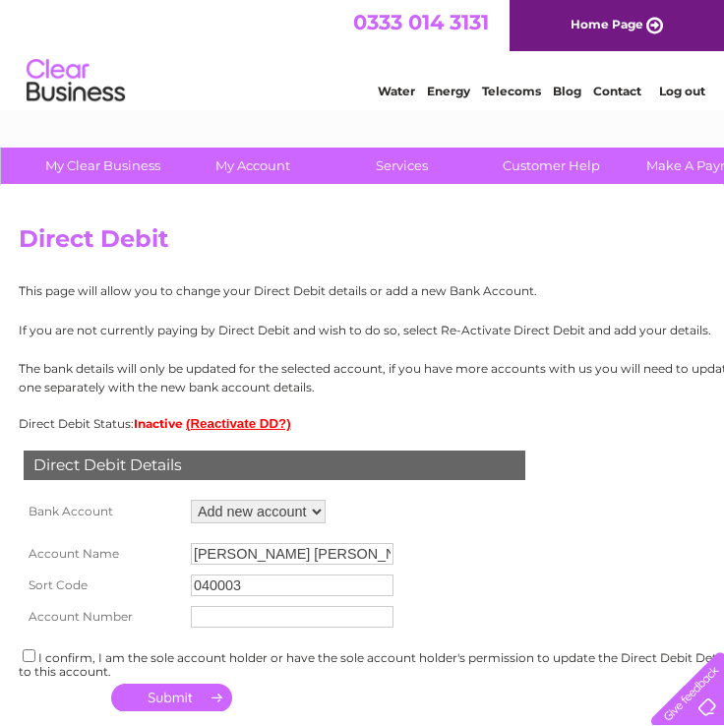
type input "040003"
click at [218, 620] on input "text" at bounding box center [292, 617] width 203 height 22
click at [208, 588] on input "040003" at bounding box center [292, 585] width 203 height 22
click at [217, 617] on input "text" at bounding box center [292, 617] width 203 height 22
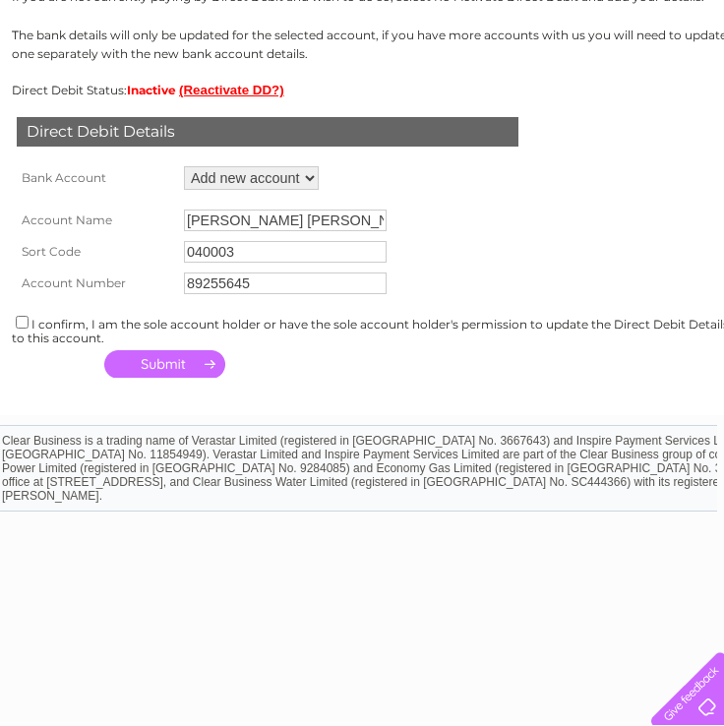
scroll to position [333, 5]
type input "89255645"
click at [18, 323] on input "checkbox" at bounding box center [24, 322] width 13 height 13
checkbox input "true"
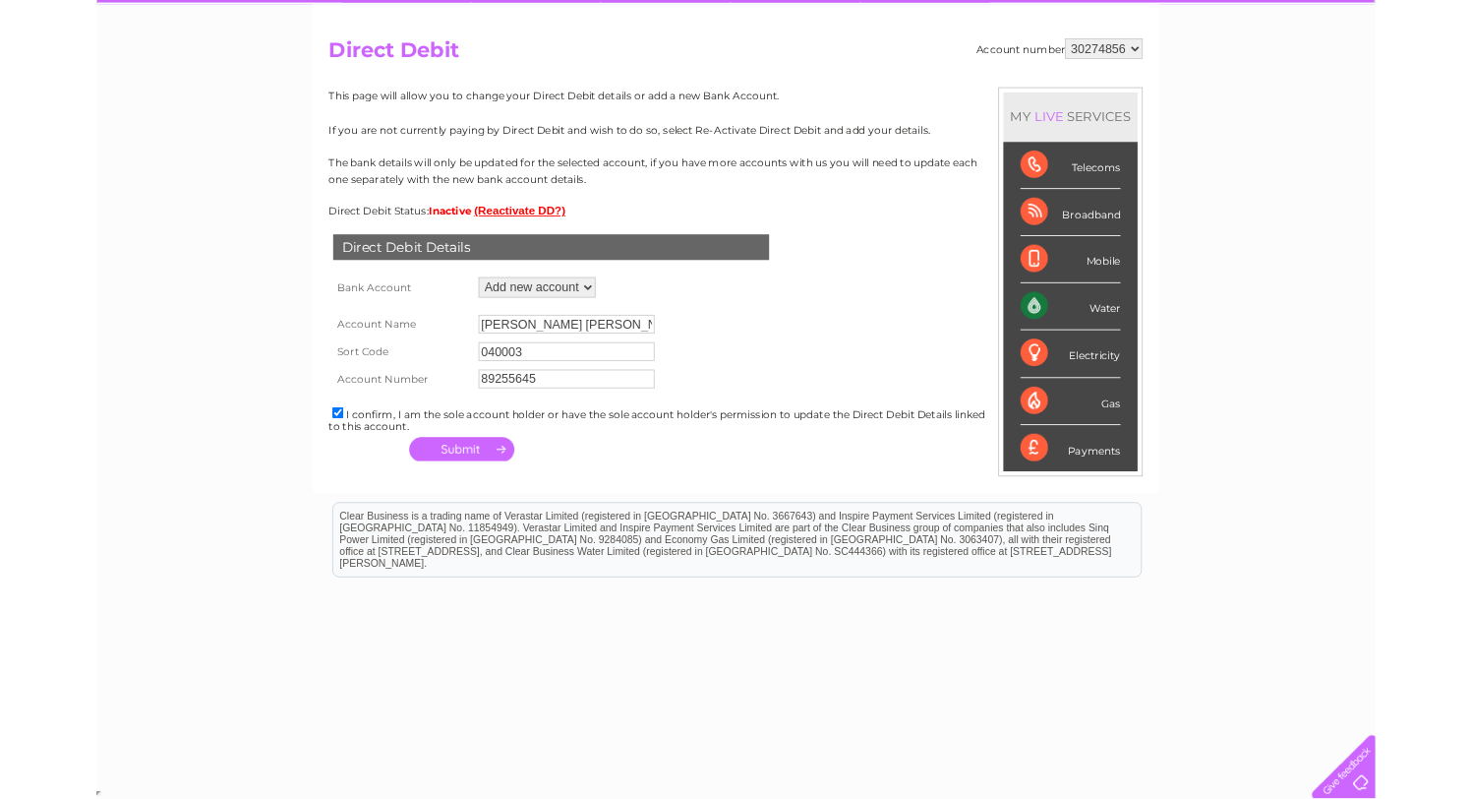
scroll to position [301, 0]
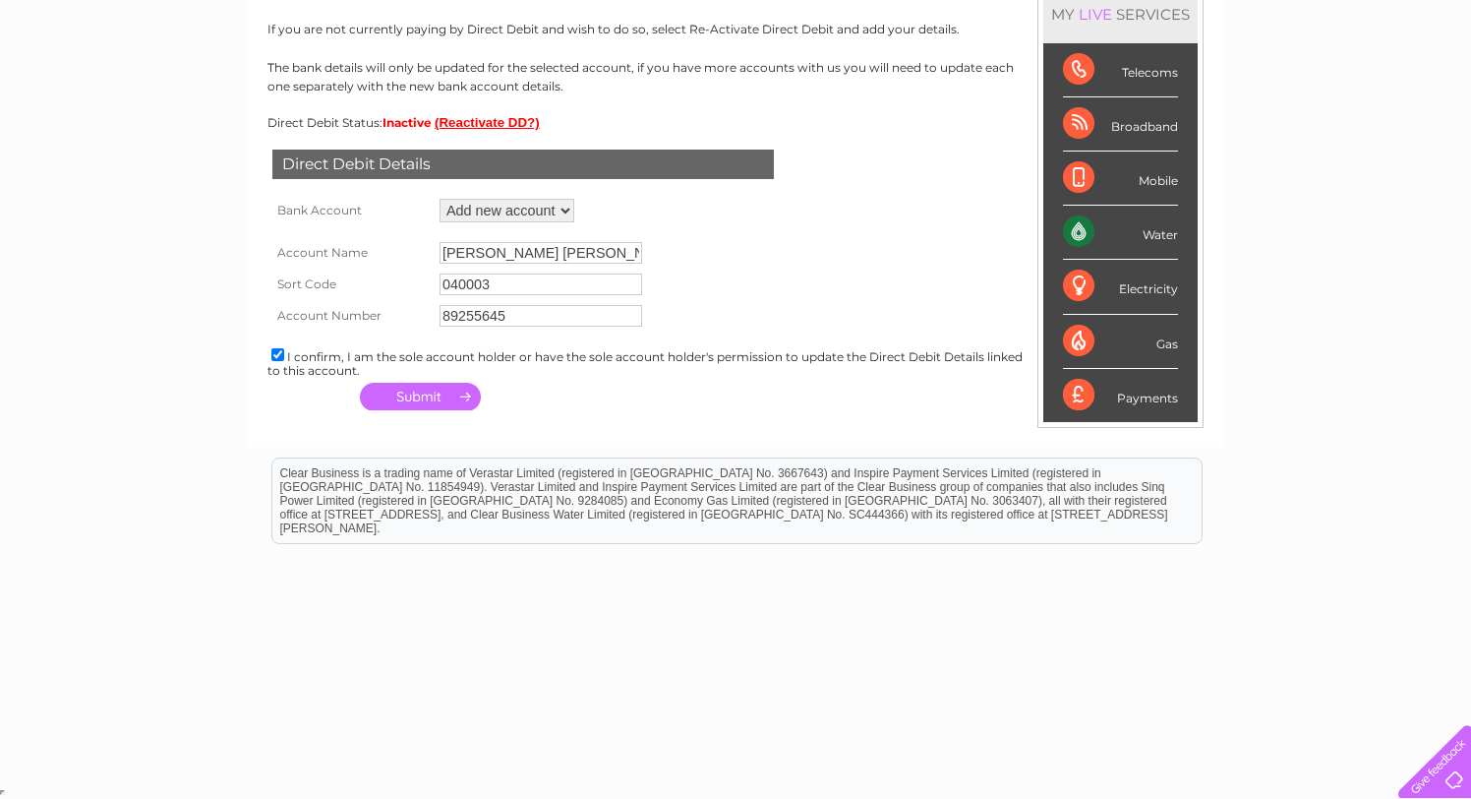
click at [422, 401] on button "button" at bounding box center [420, 397] width 121 height 28
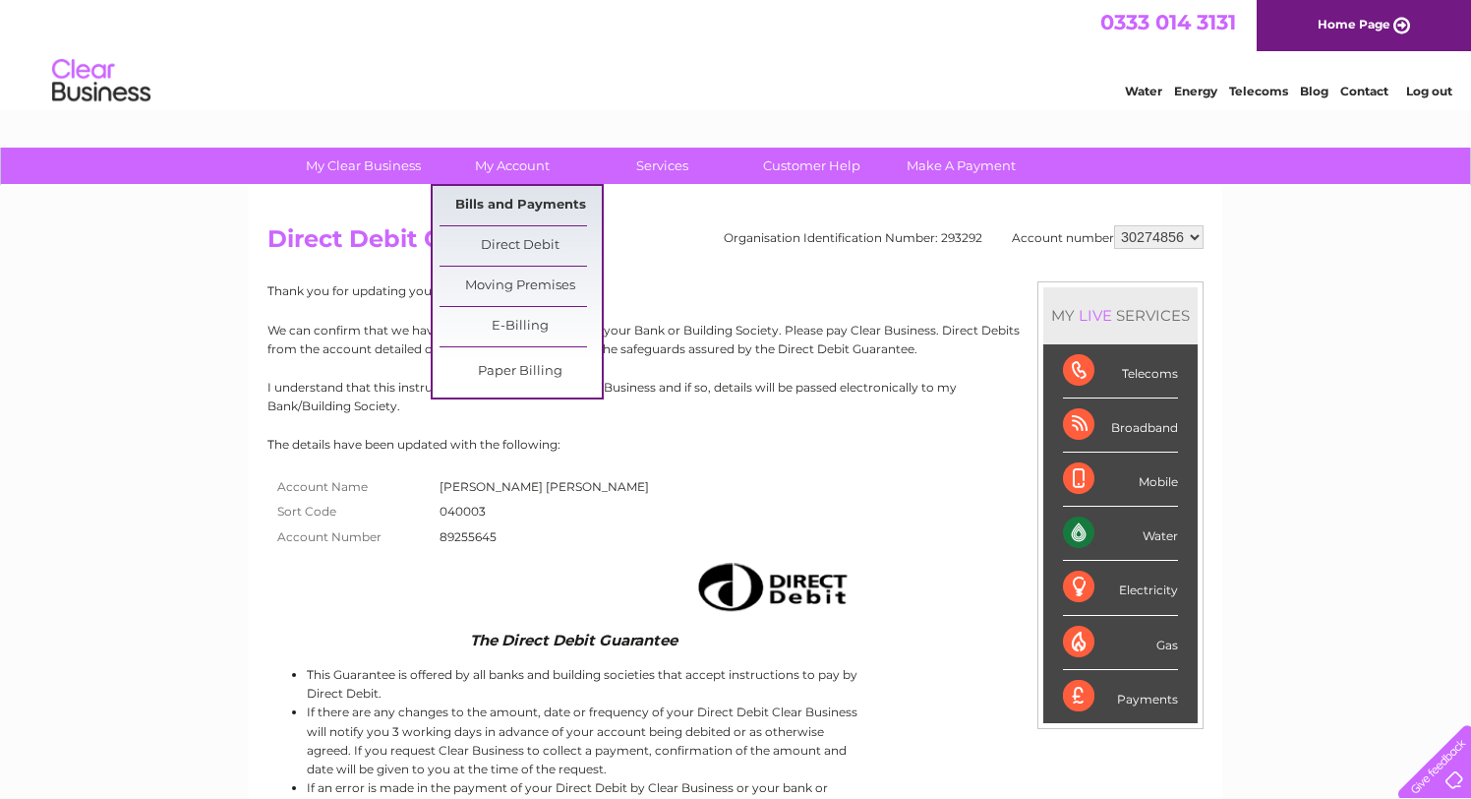
click at [533, 208] on link "Bills and Payments" at bounding box center [521, 205] width 162 height 39
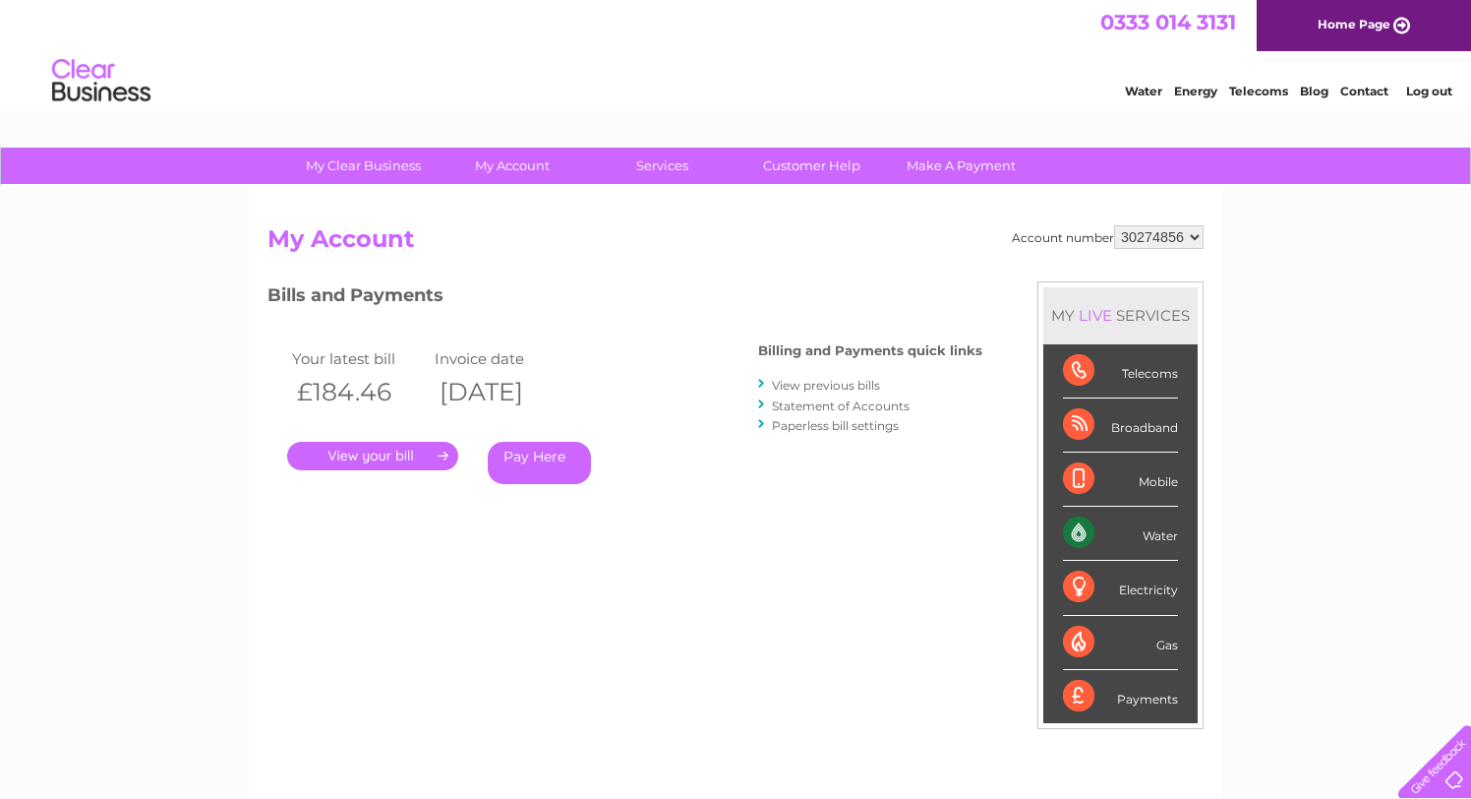
click at [793, 378] on link "View previous bills" at bounding box center [826, 385] width 108 height 15
click at [826, 400] on link "Statement of Accounts" at bounding box center [841, 405] width 138 height 15
